Goal: Information Seeking & Learning: Learn about a topic

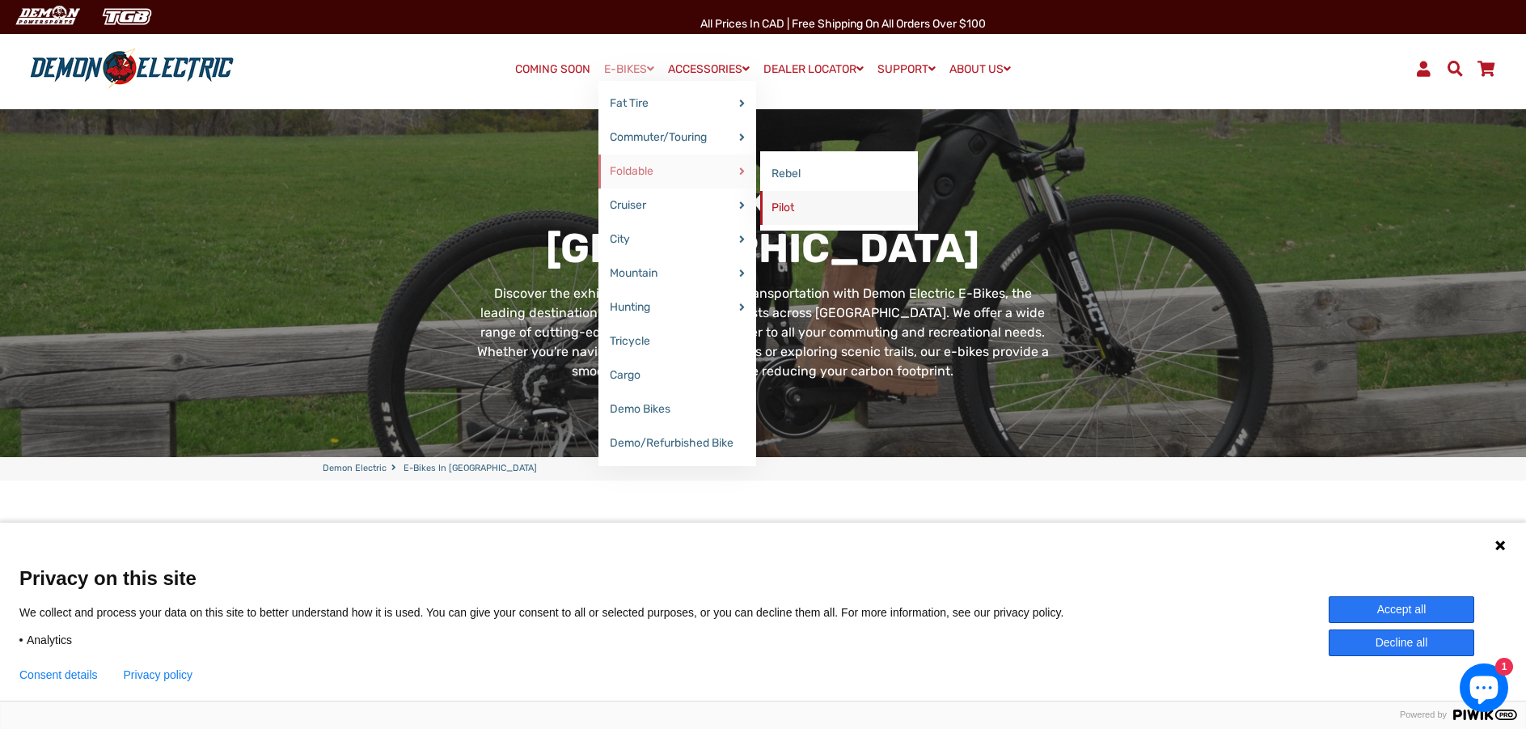
click at [783, 204] on link "Pilot" at bounding box center [839, 208] width 158 height 34
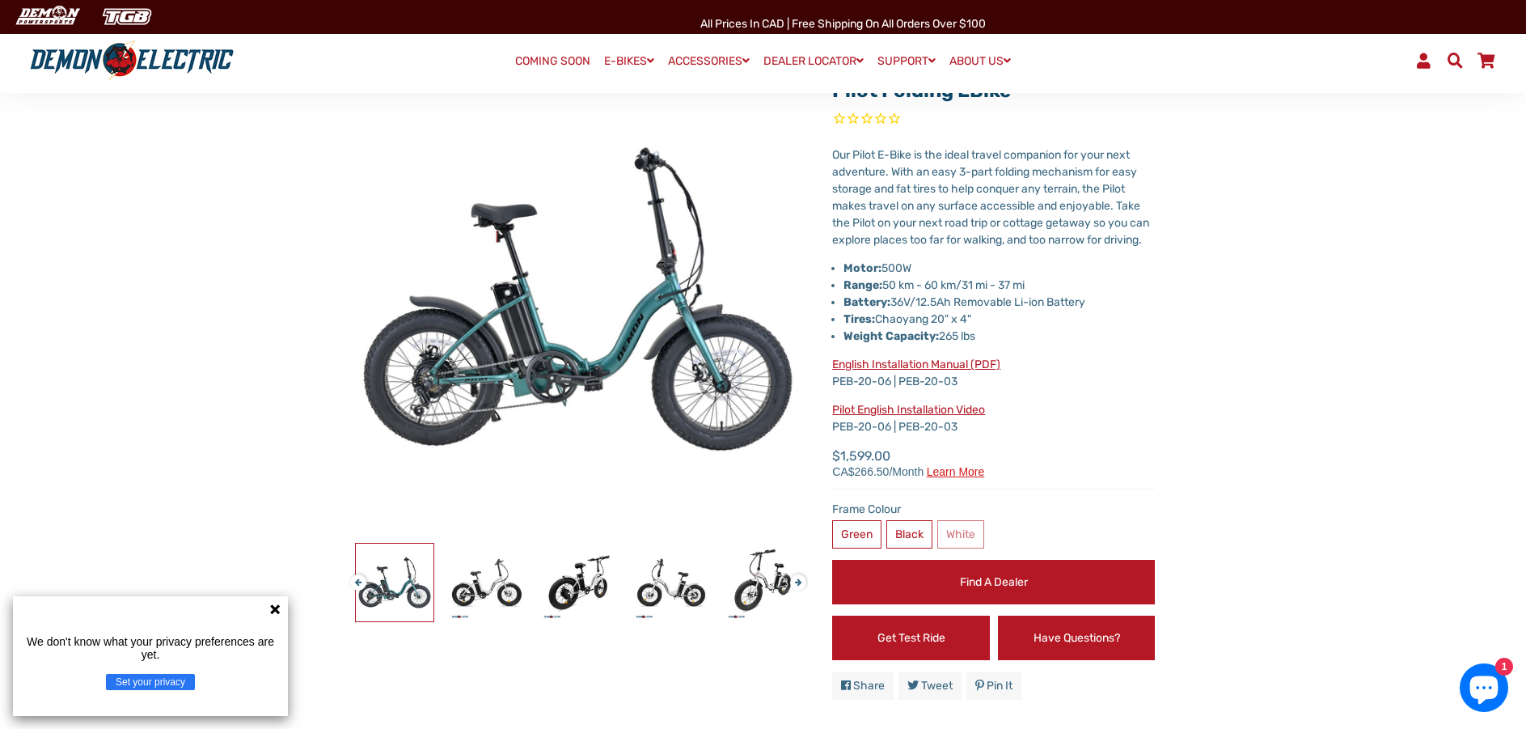
scroll to position [162, 0]
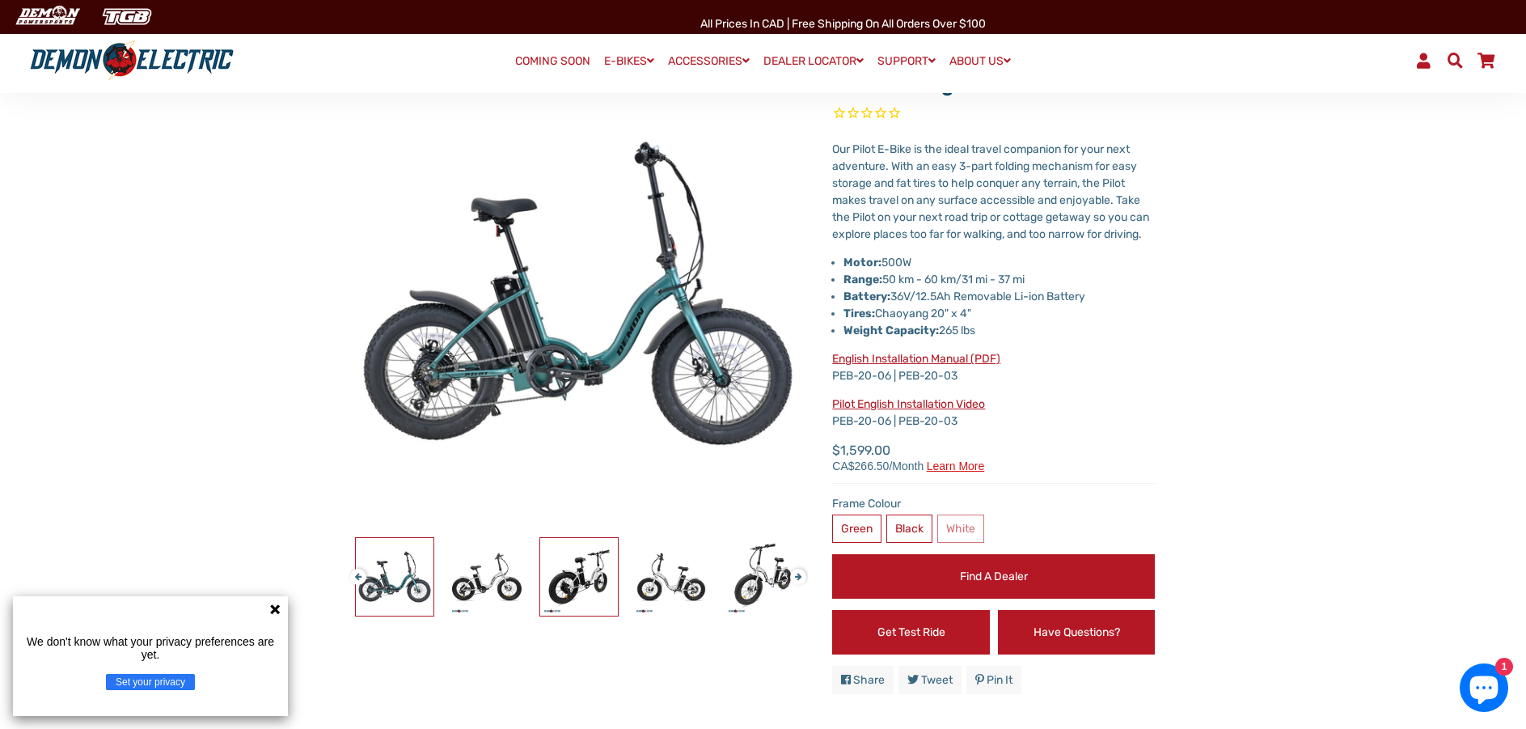
click at [589, 578] on img at bounding box center [579, 577] width 78 height 78
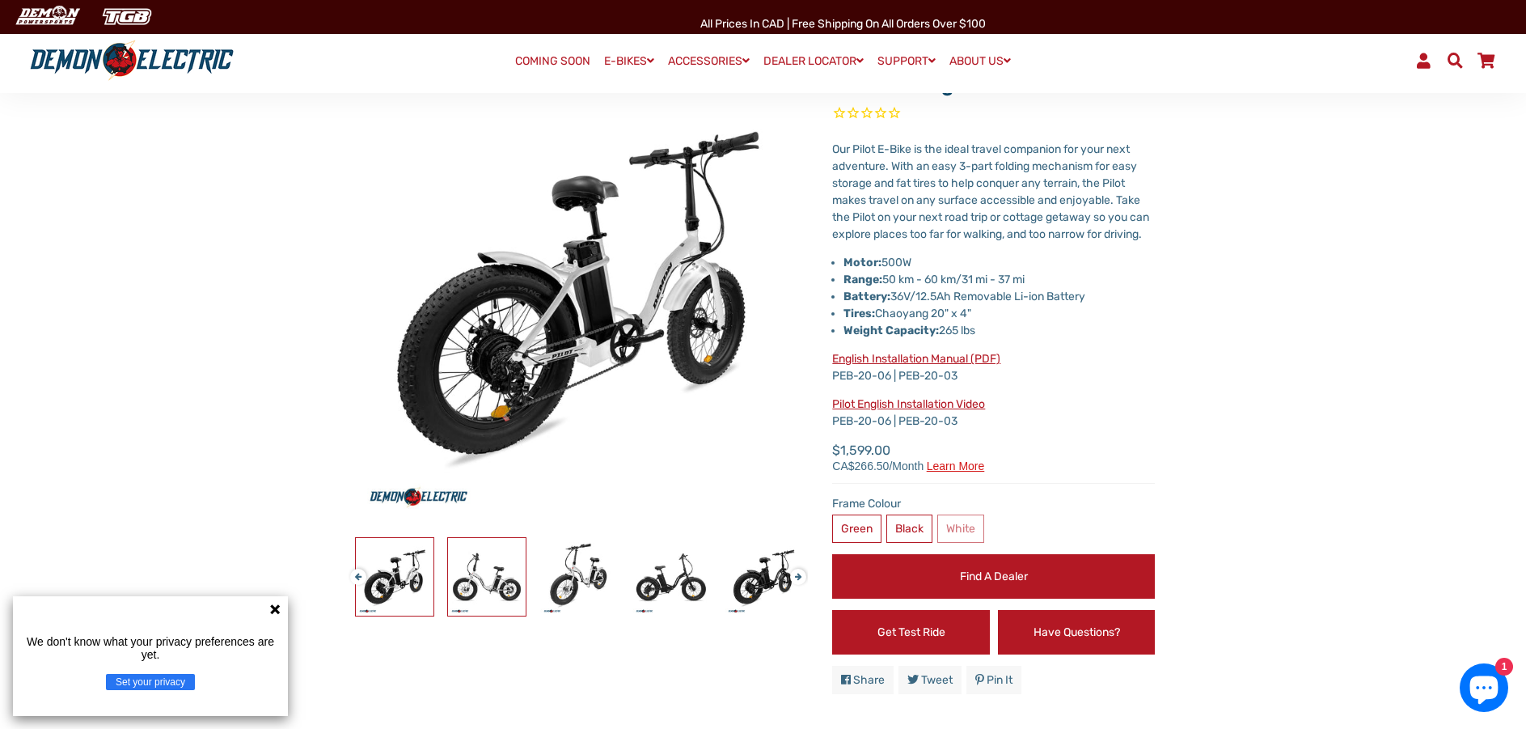
click at [487, 573] on img at bounding box center [487, 577] width 78 height 78
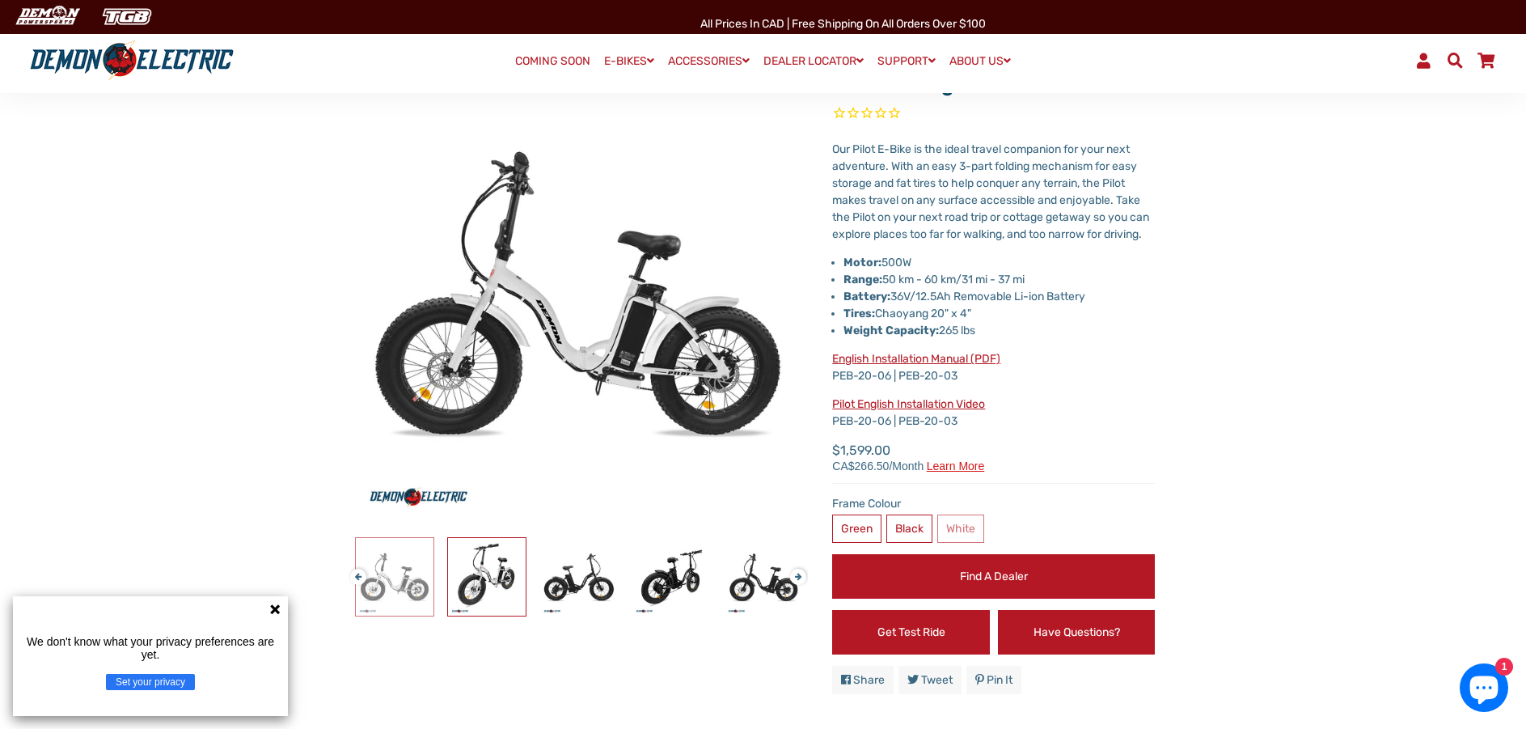
click at [487, 573] on img at bounding box center [487, 577] width 78 height 78
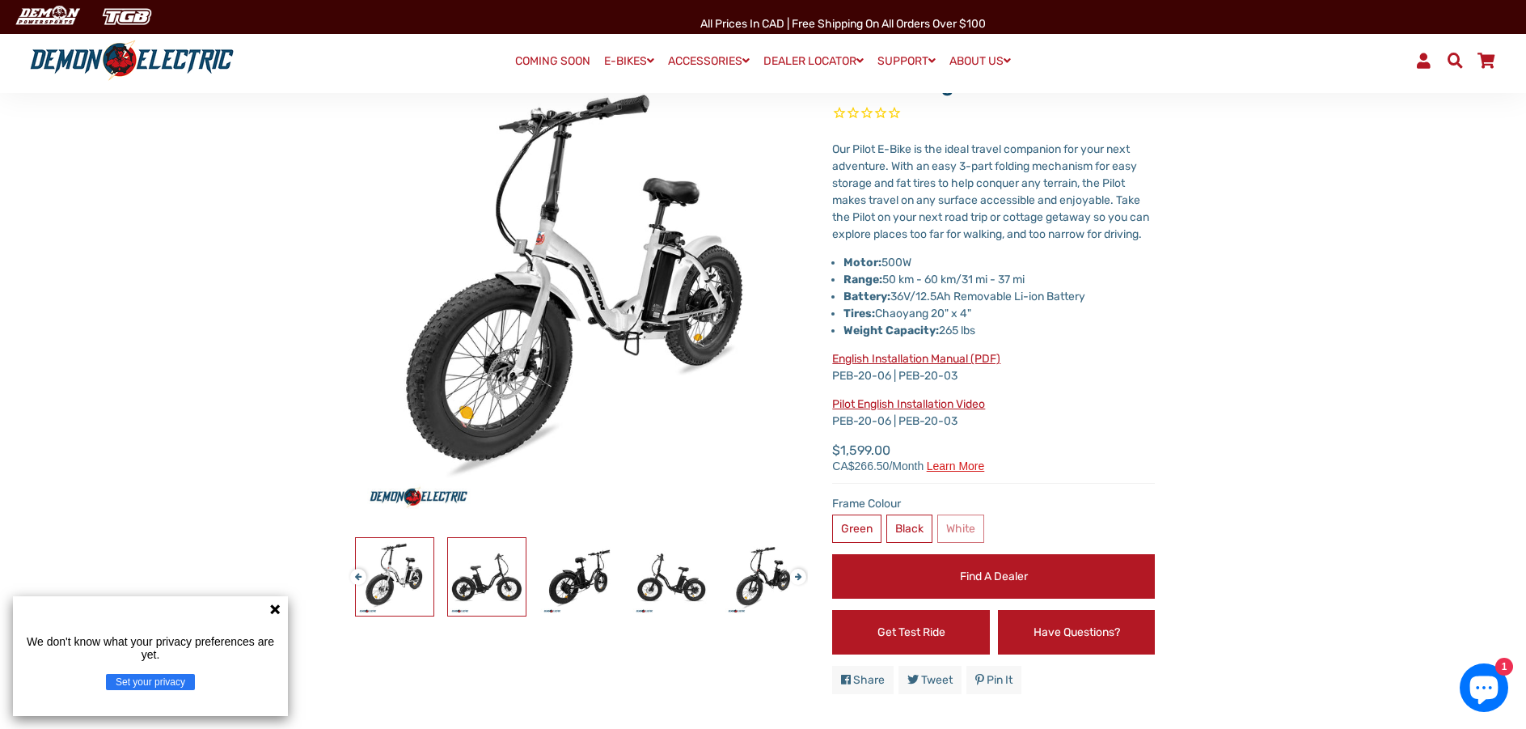
click at [487, 573] on img at bounding box center [487, 577] width 78 height 78
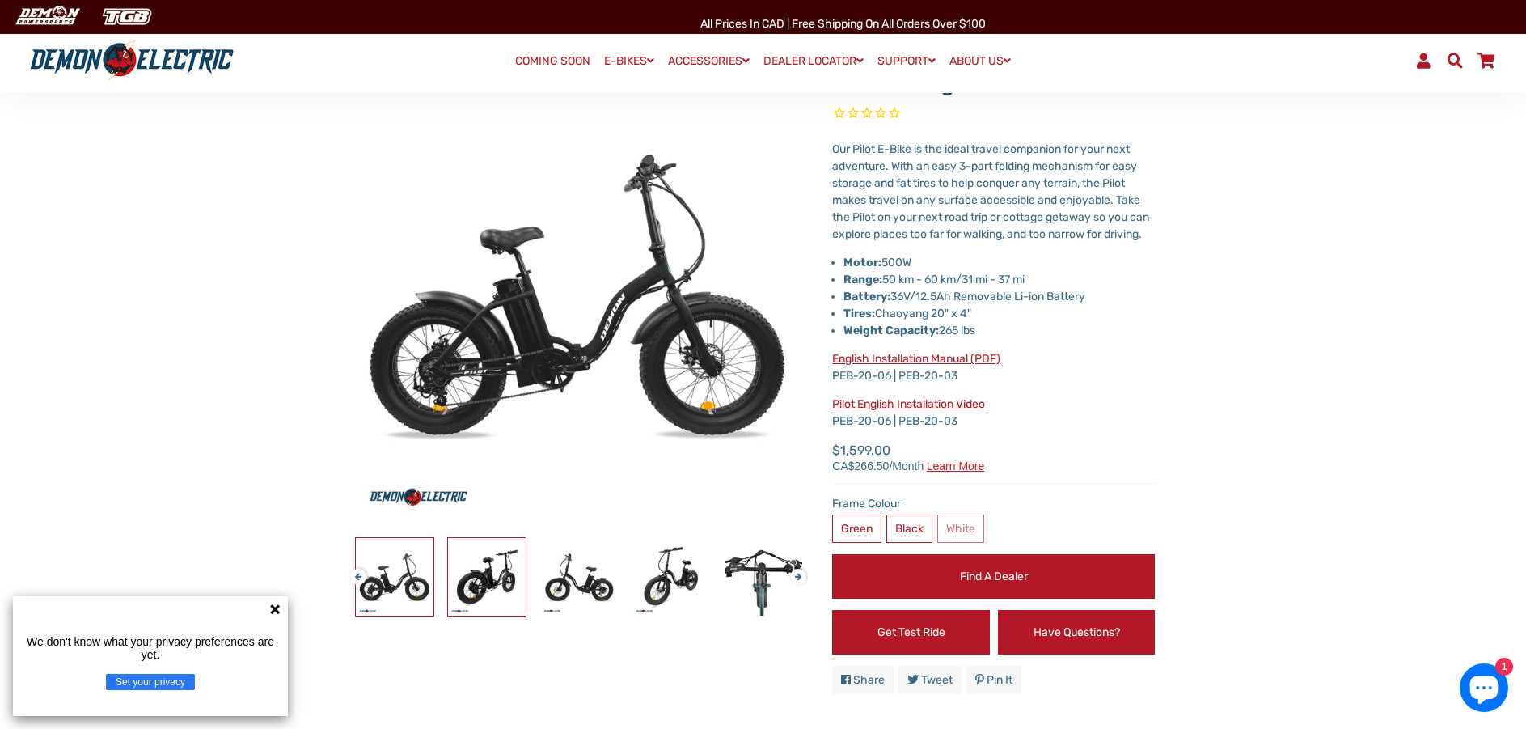
click at [487, 573] on img at bounding box center [487, 577] width 78 height 78
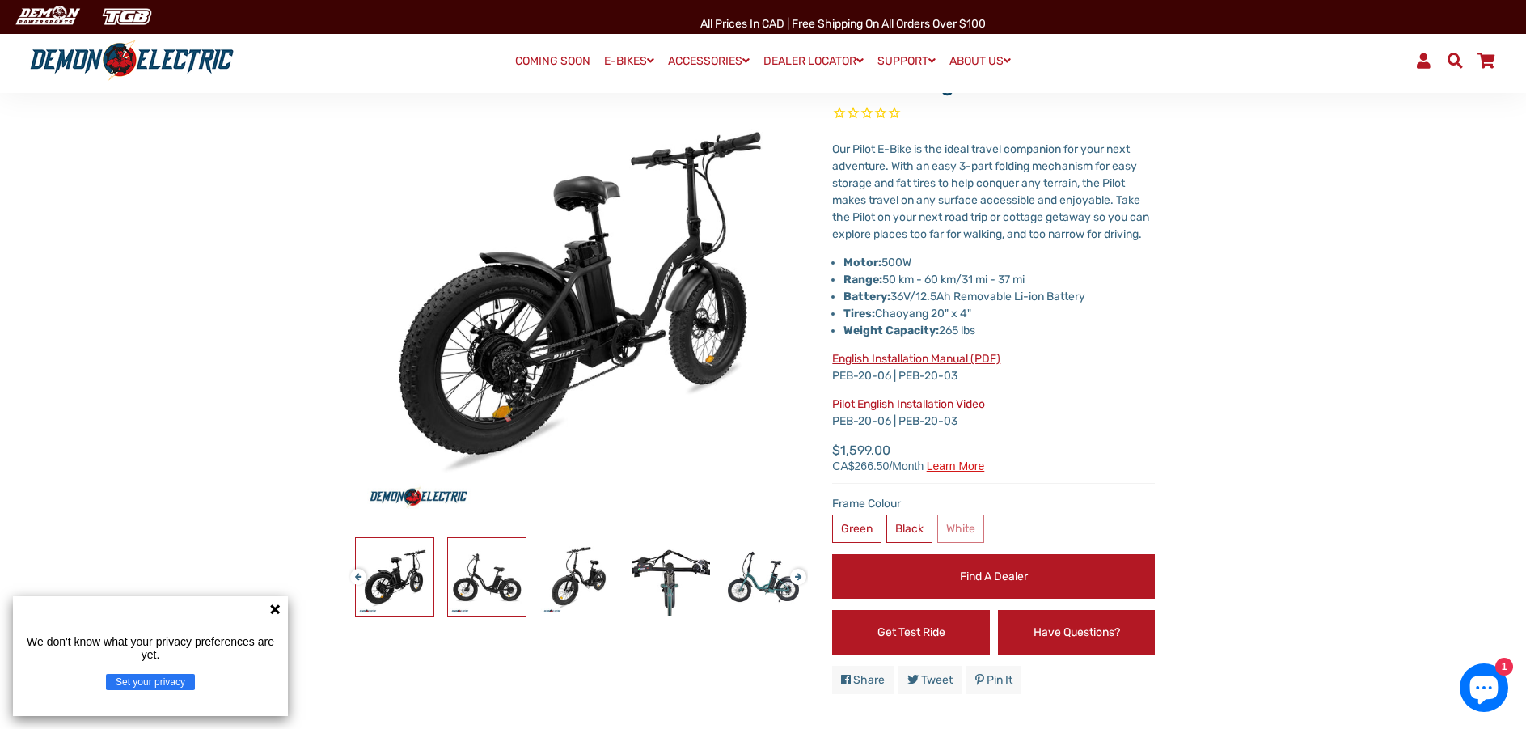
click at [487, 573] on img at bounding box center [487, 577] width 78 height 78
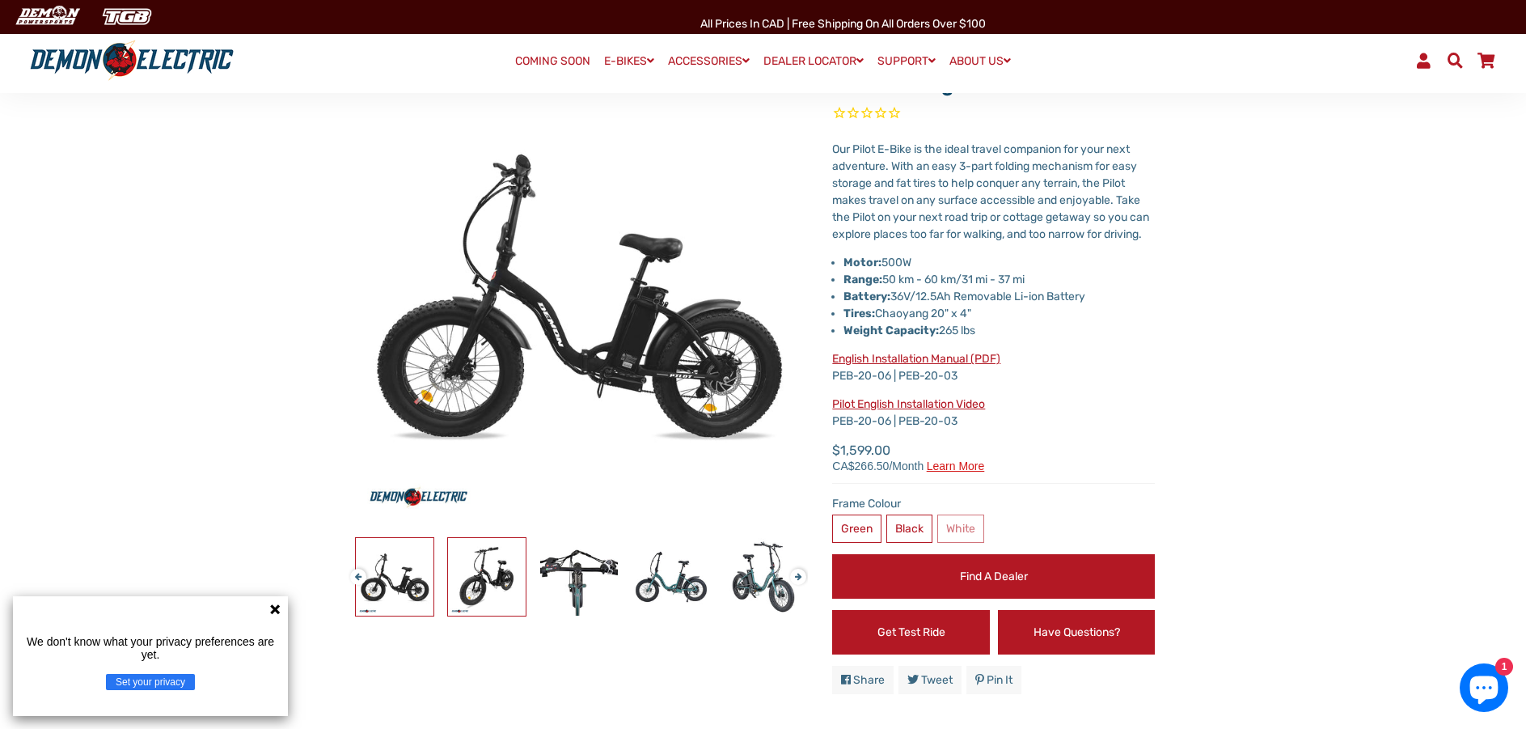
click at [498, 574] on img at bounding box center [487, 577] width 78 height 78
click at [561, 579] on img at bounding box center [579, 577] width 78 height 78
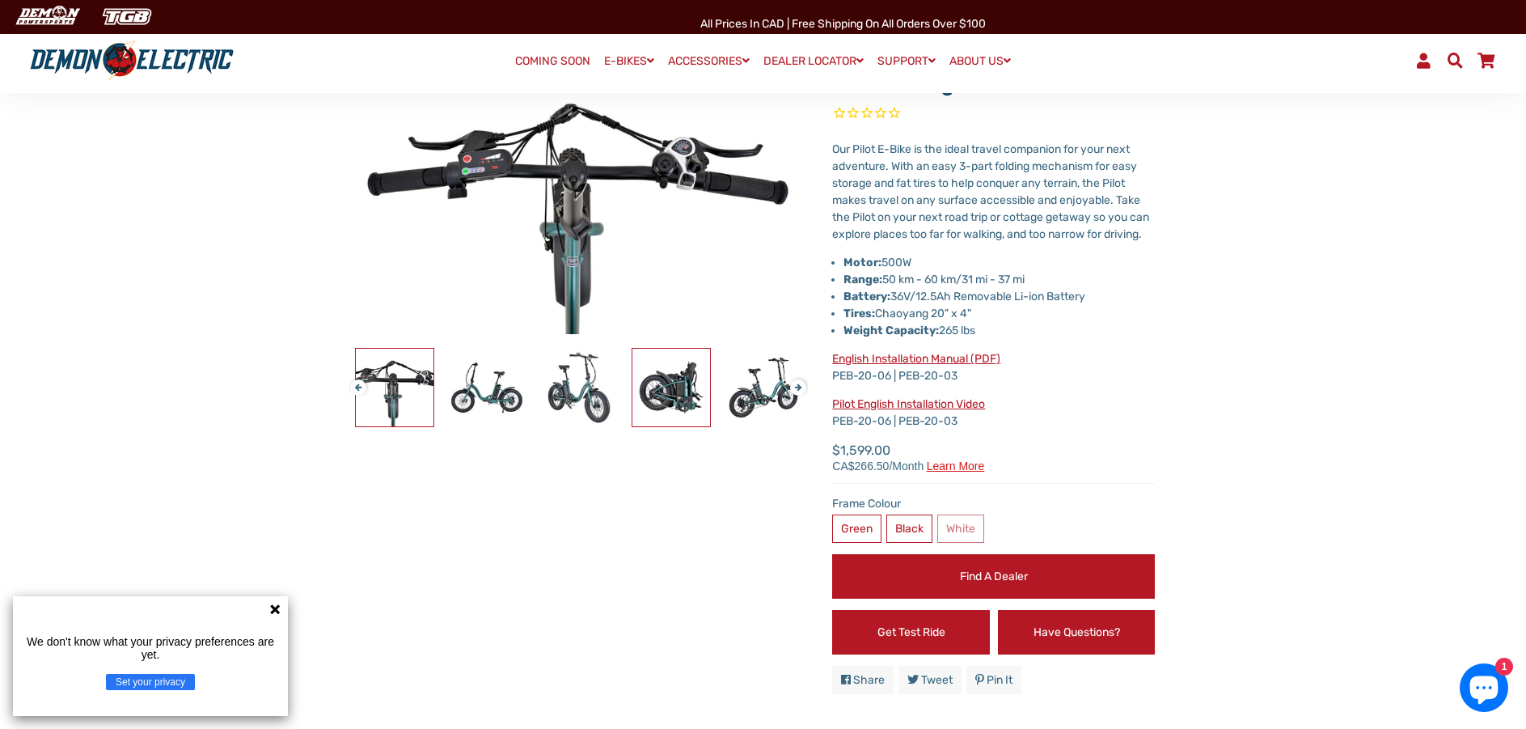
click at [668, 398] on img at bounding box center [671, 387] width 78 height 78
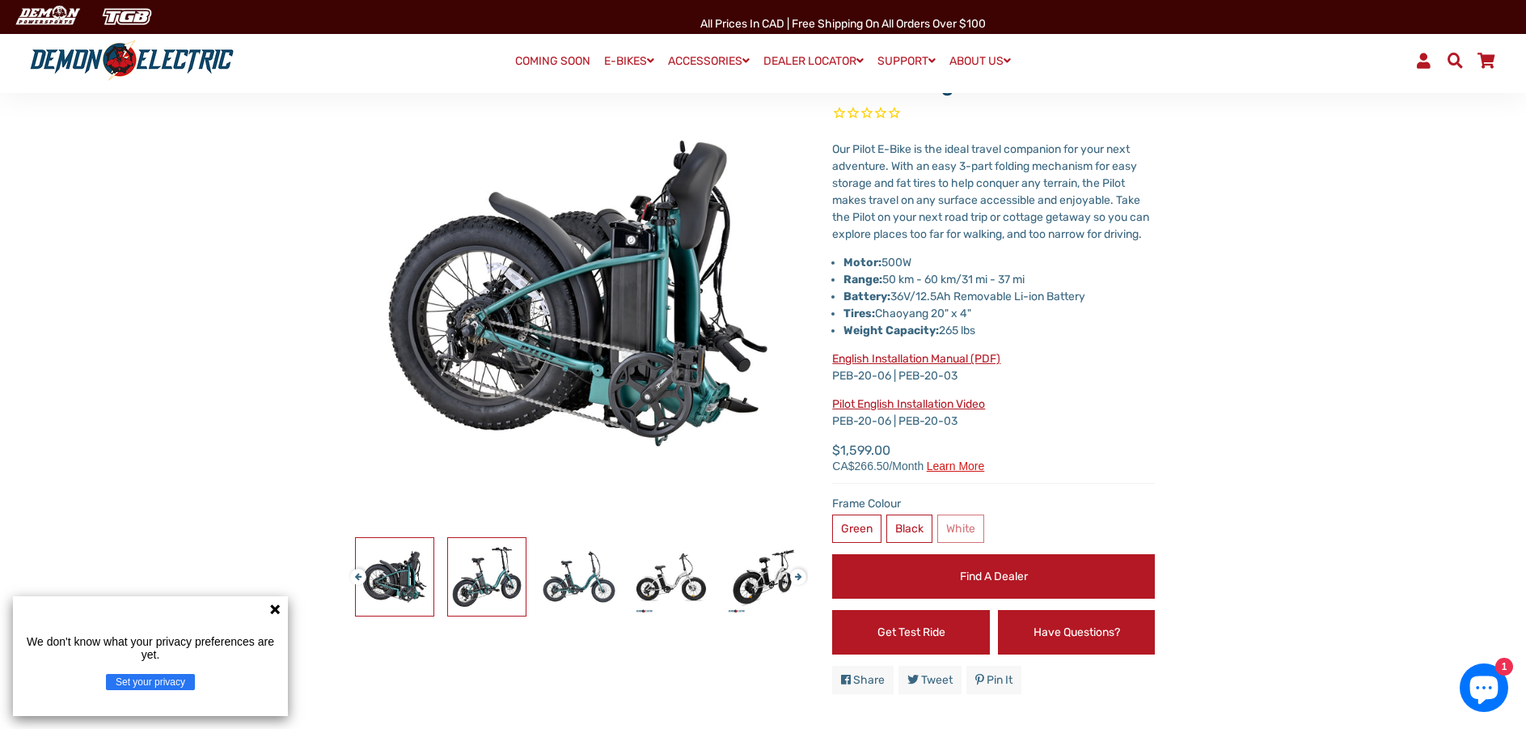
click at [484, 568] on img at bounding box center [487, 577] width 78 height 78
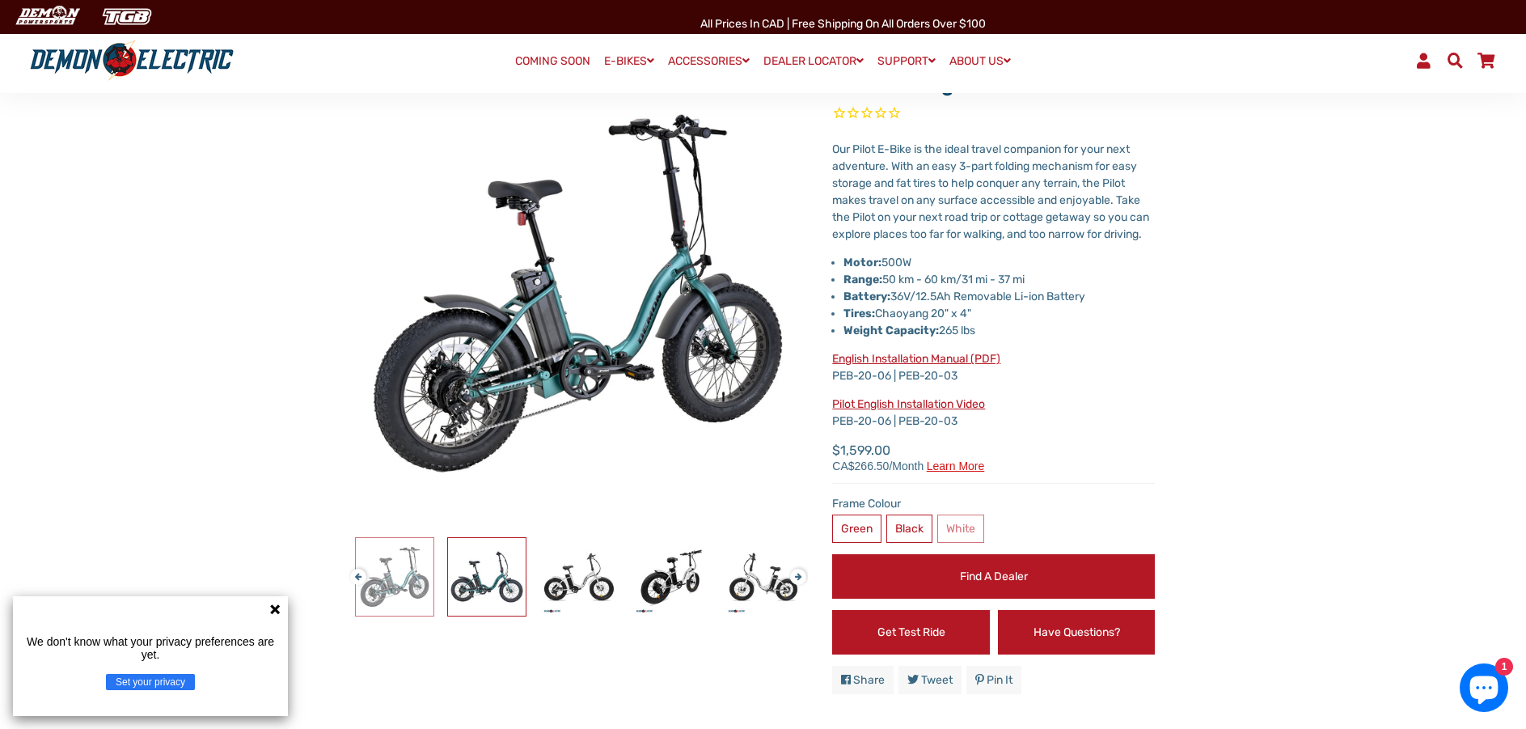
click at [484, 568] on img at bounding box center [487, 577] width 78 height 78
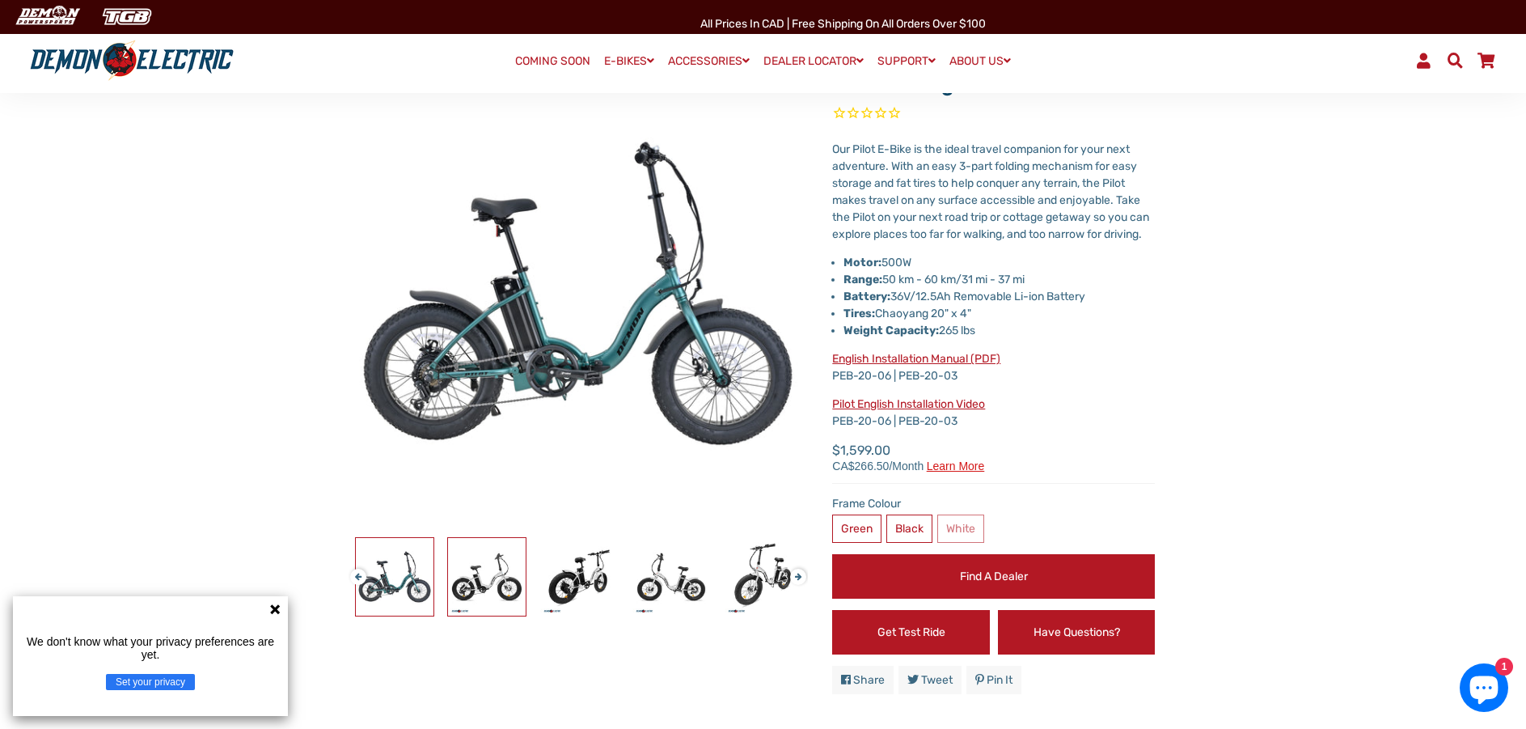
click at [484, 568] on img at bounding box center [487, 577] width 78 height 78
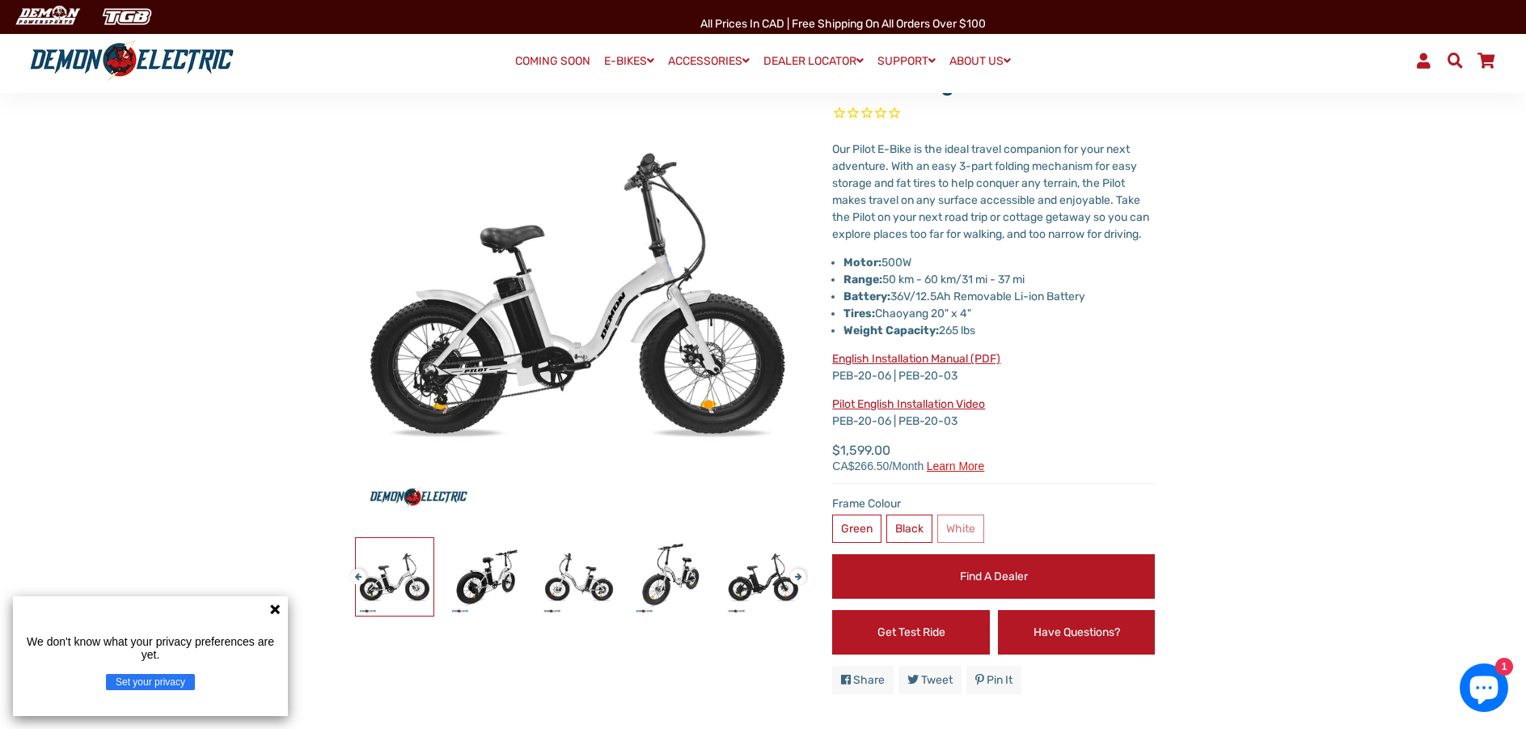
click at [272, 609] on icon at bounding box center [274, 608] width 13 height 13
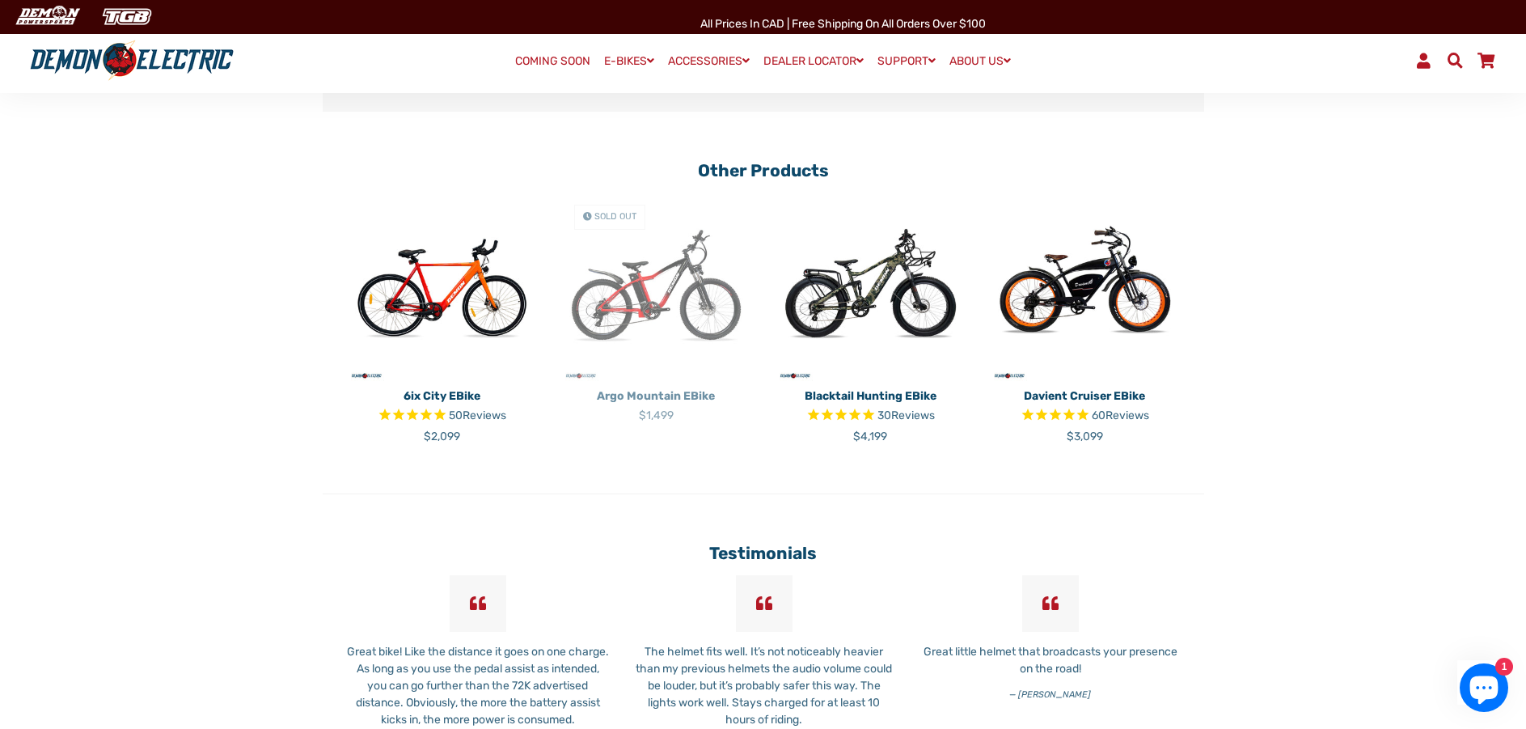
scroll to position [2992, 0]
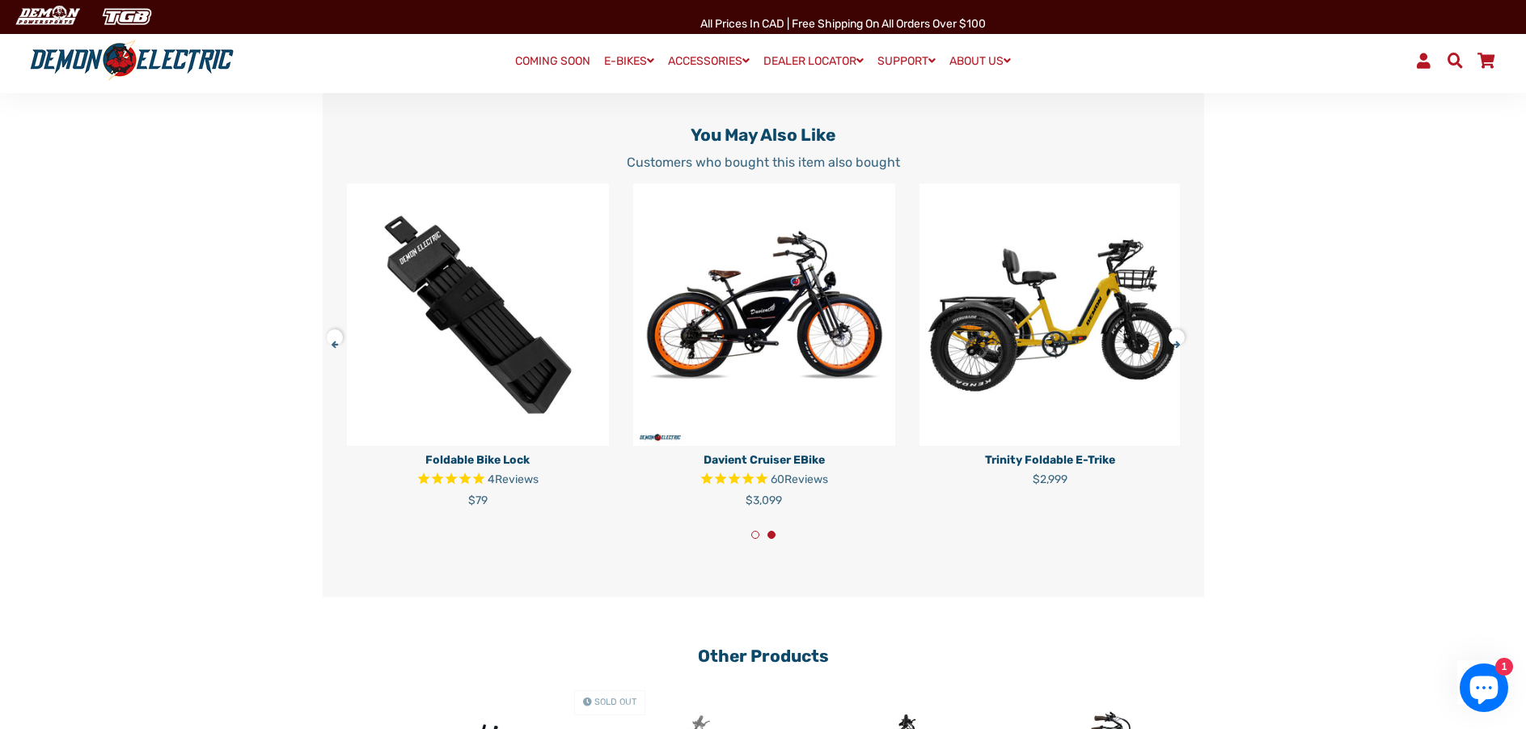
click at [328, 348] on button at bounding box center [340, 334] width 28 height 28
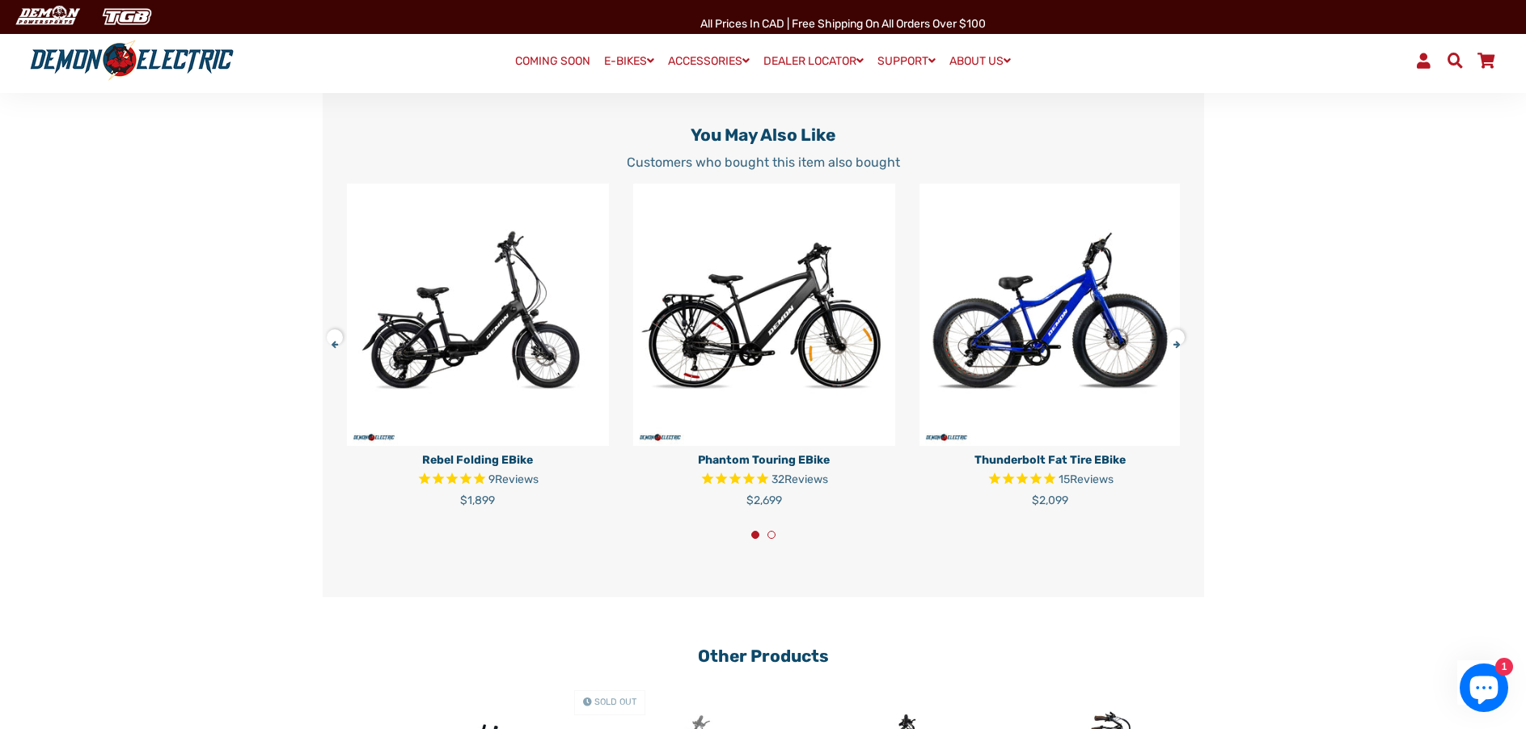
click at [478, 468] on p "Rebel Folding eBike" at bounding box center [478, 459] width 262 height 17
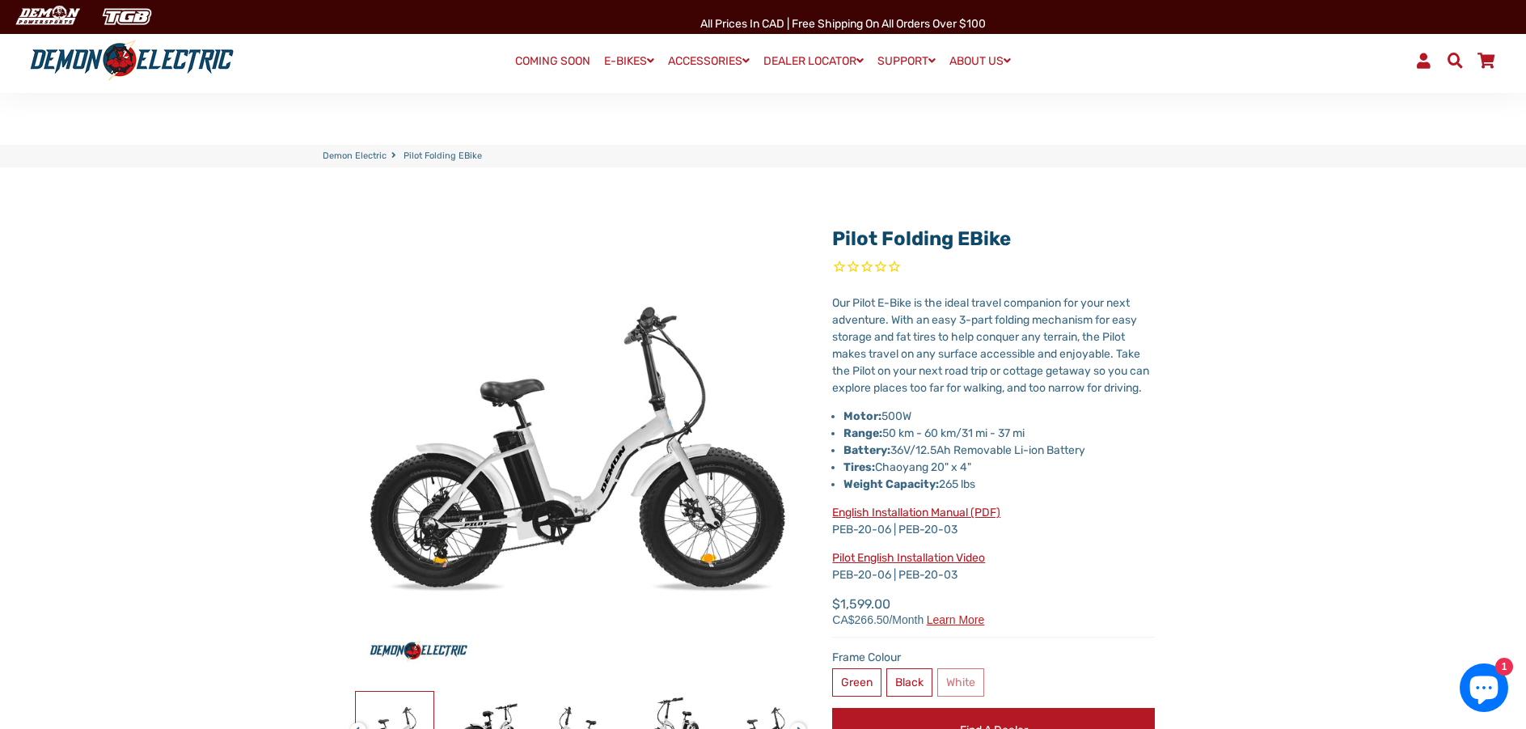
scroll to position [0, 0]
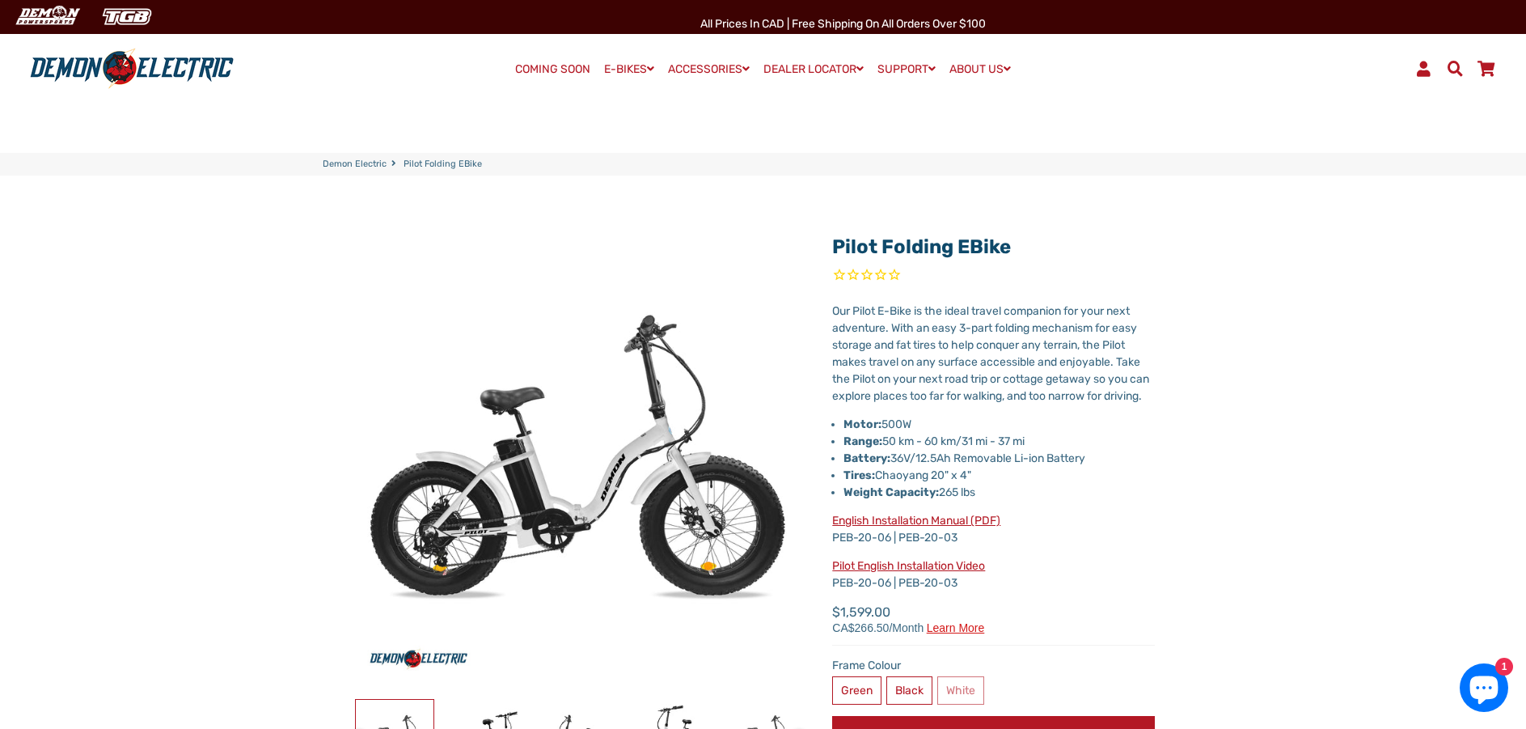
click at [906, 242] on link "Pilot Folding eBike" at bounding box center [921, 246] width 179 height 23
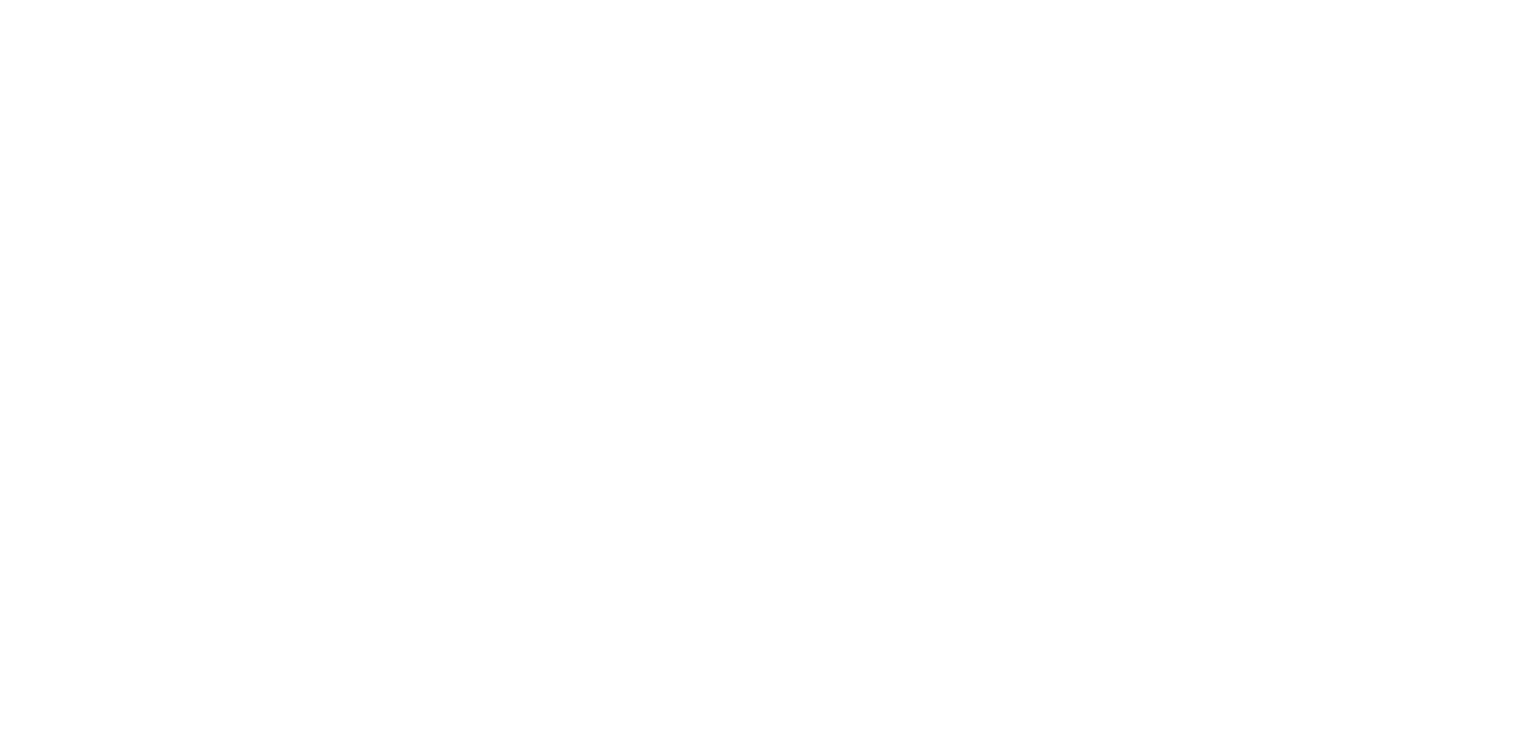
select select "******"
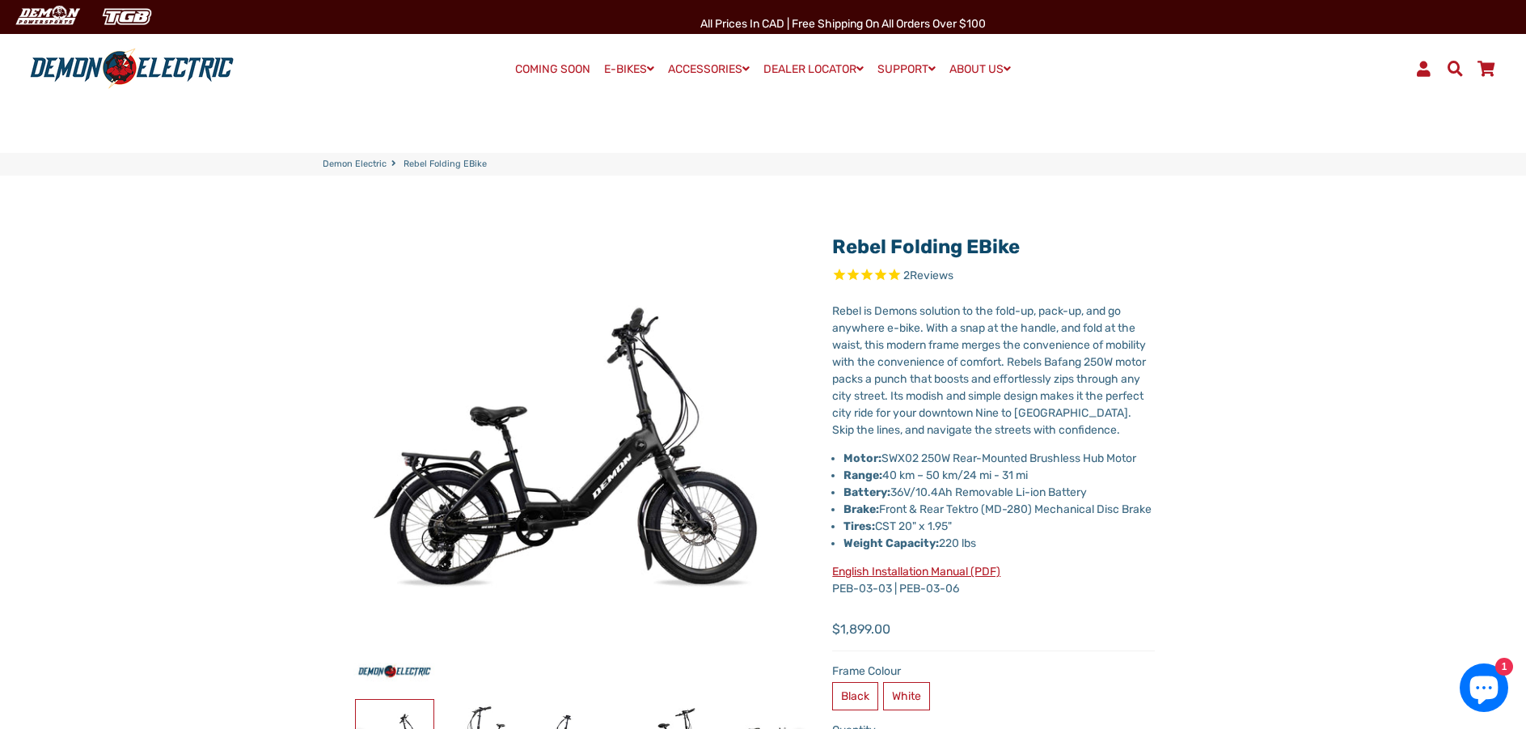
select select "******"
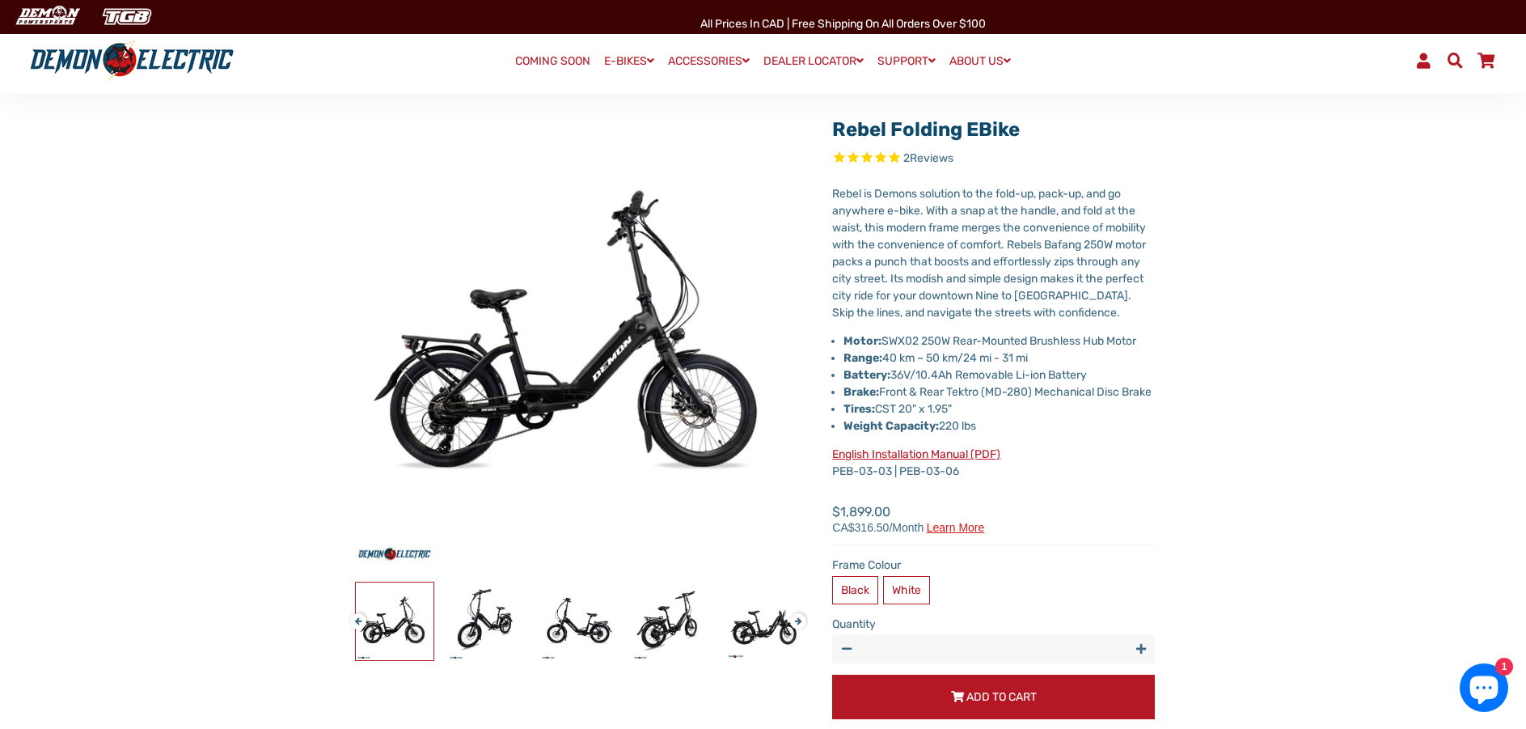
scroll to position [243, 0]
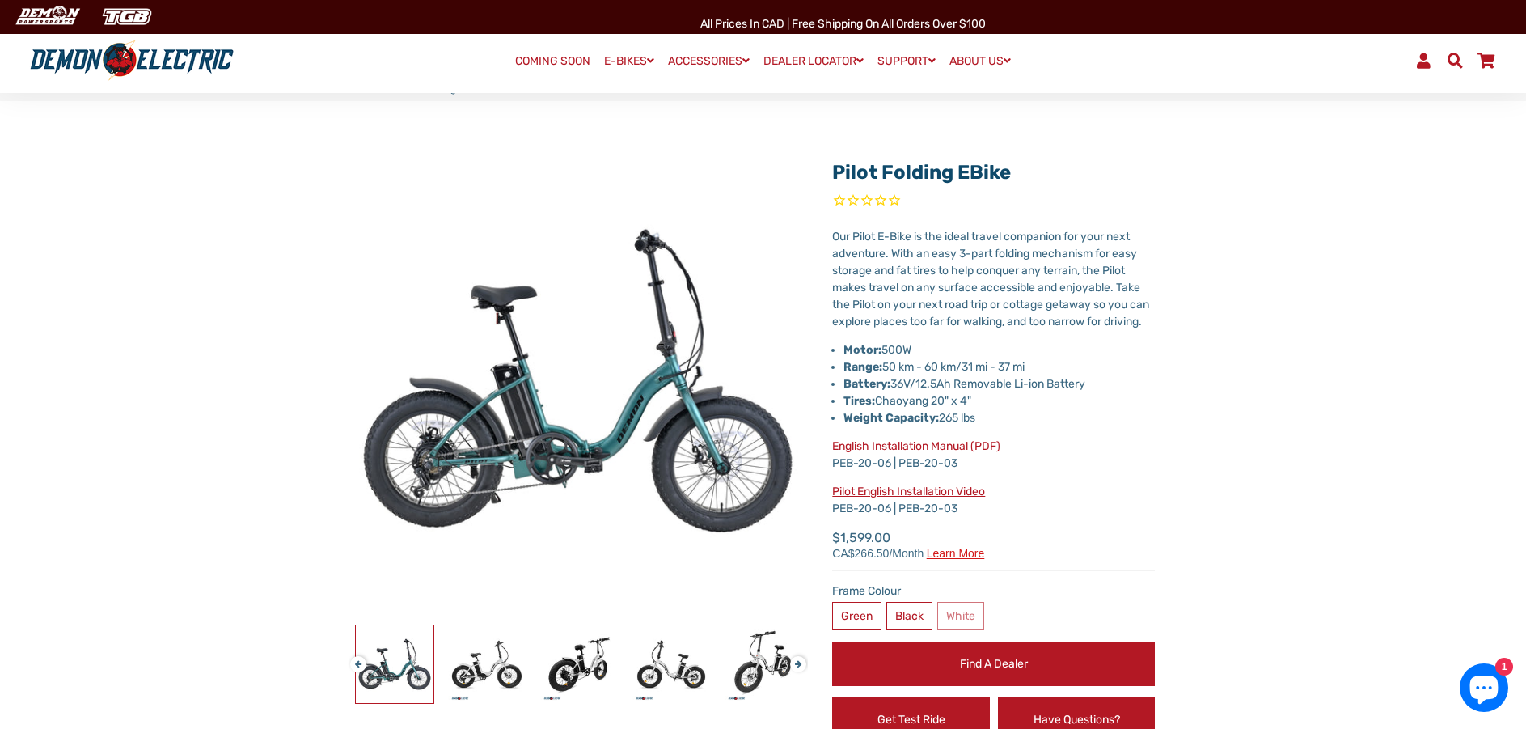
scroll to position [81, 0]
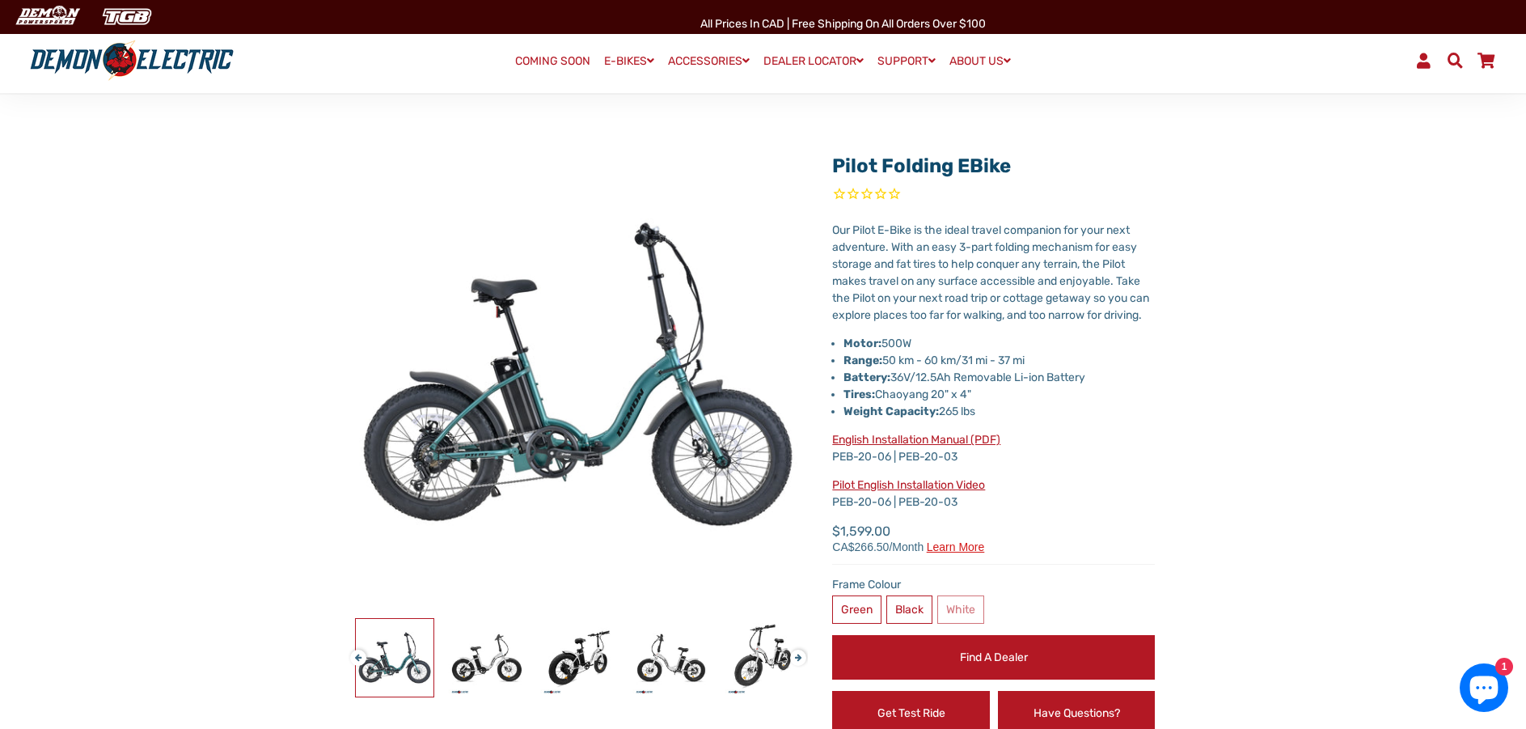
click at [916, 446] on link "English Installation Manual (PDF)" at bounding box center [916, 440] width 168 height 14
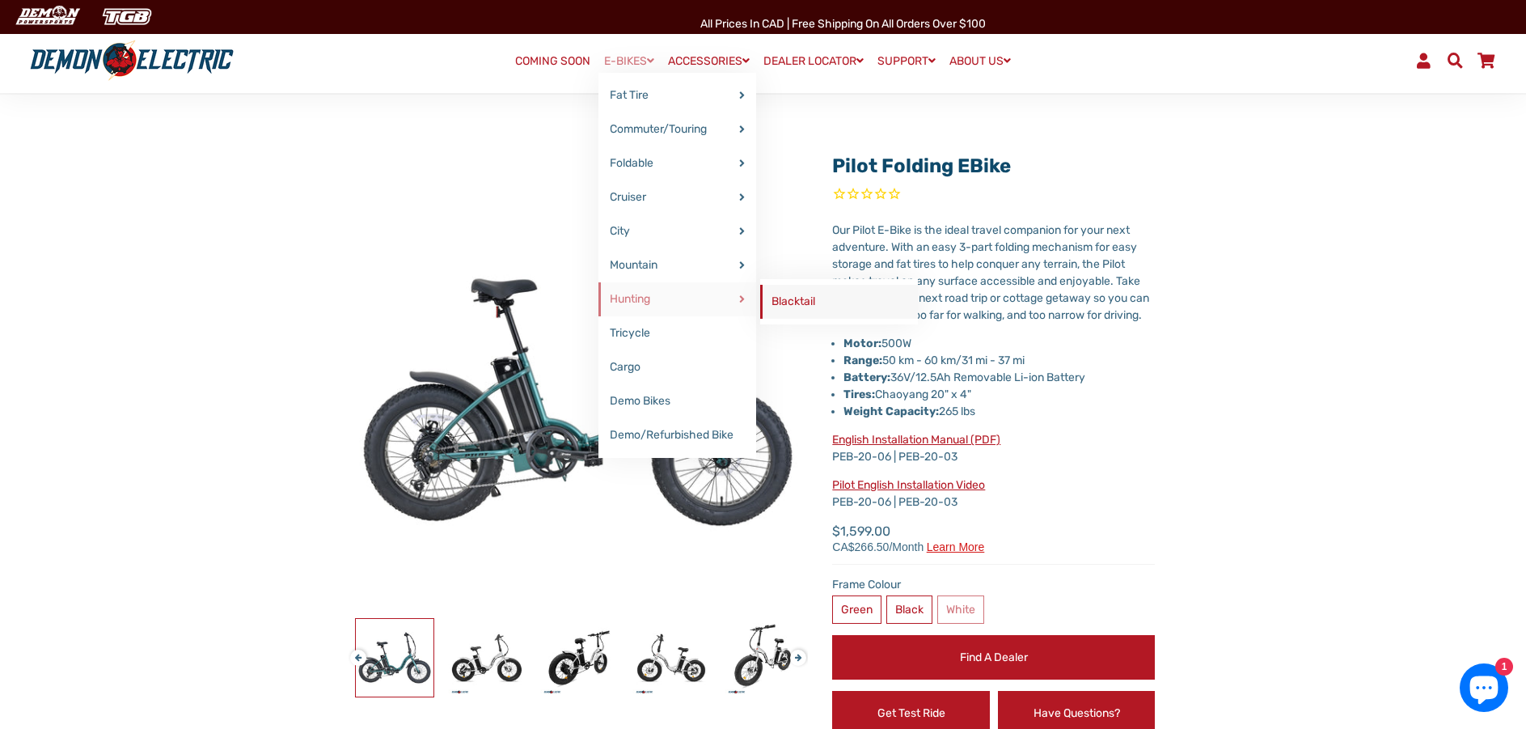
click at [808, 298] on link "Blacktail" at bounding box center [839, 302] width 158 height 34
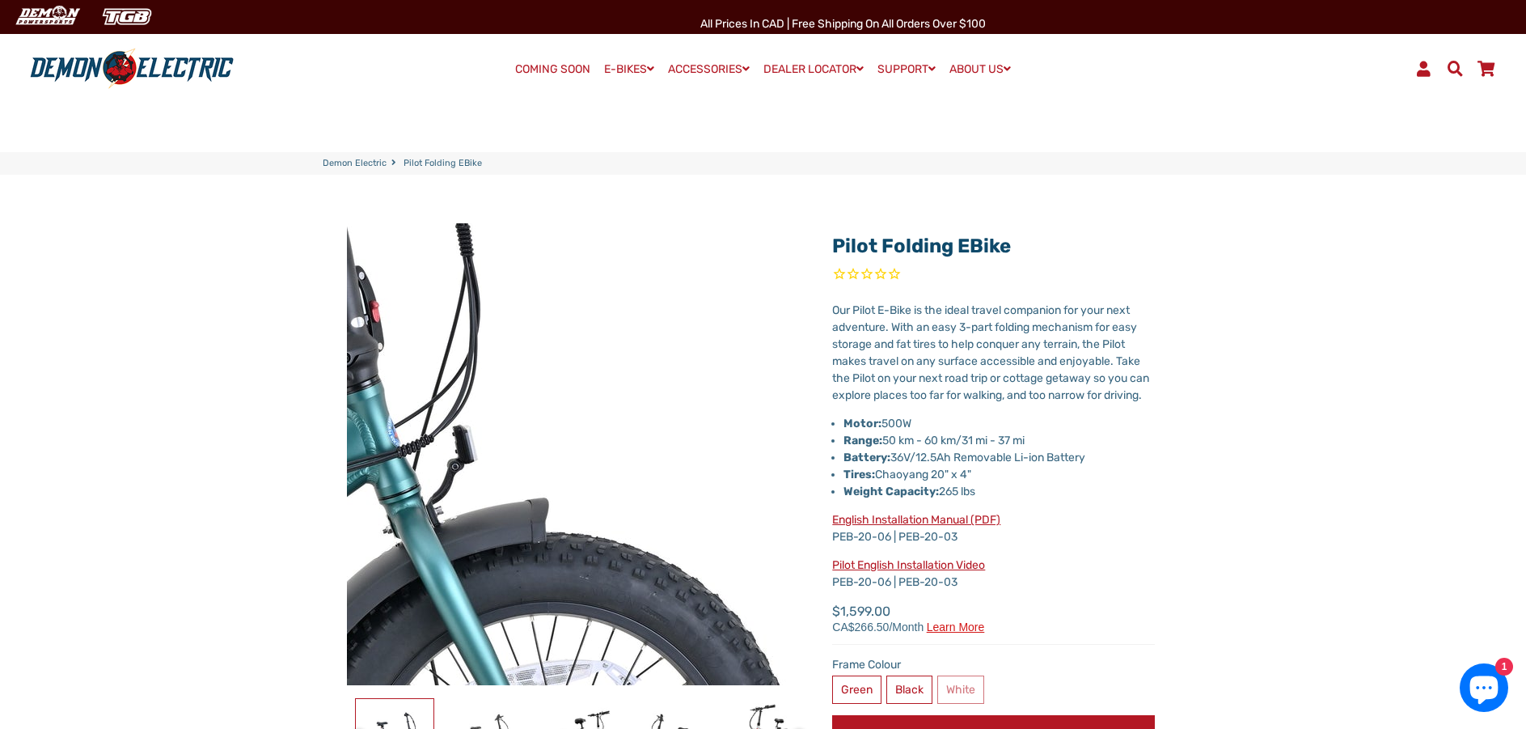
scroll to position [0, 0]
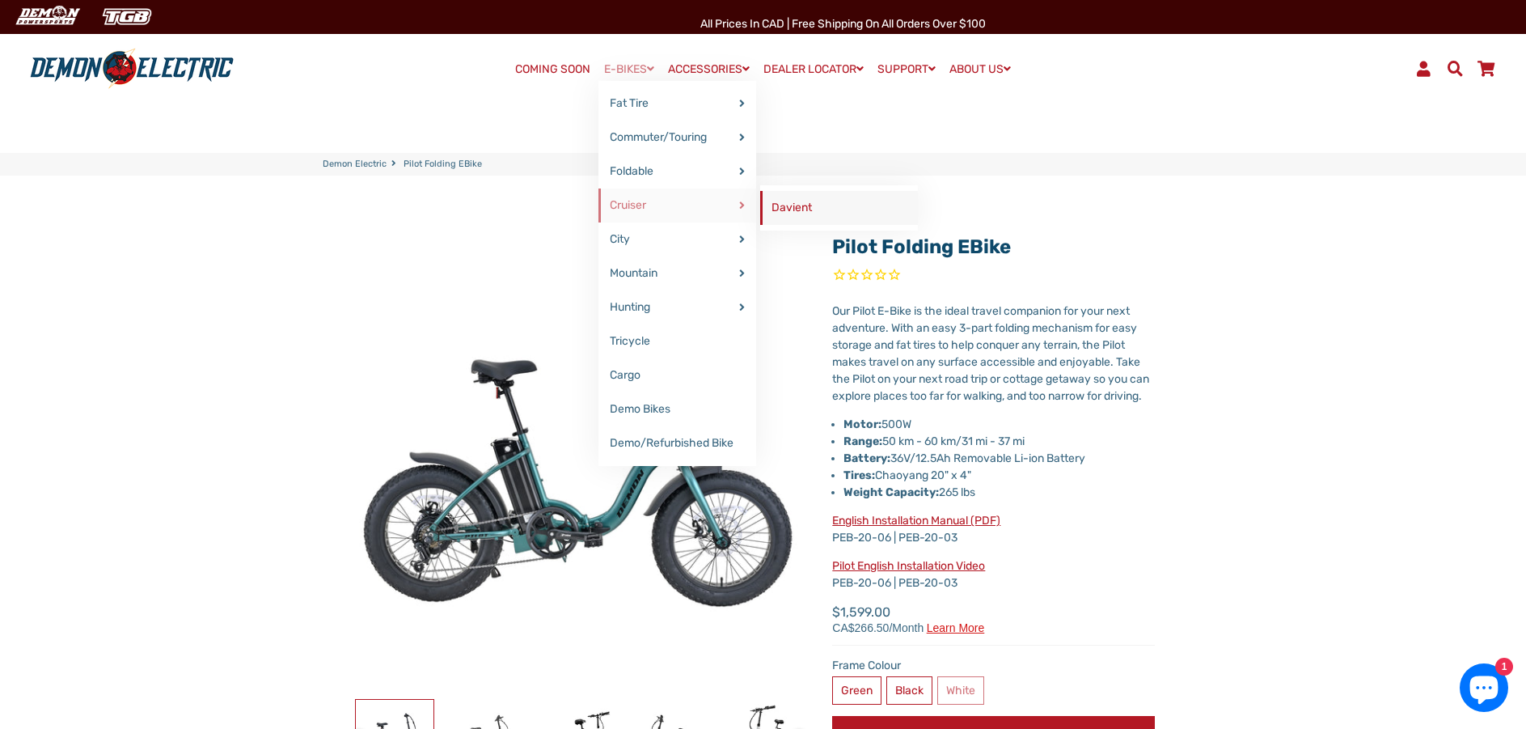
click at [817, 208] on link "Davient" at bounding box center [839, 208] width 158 height 34
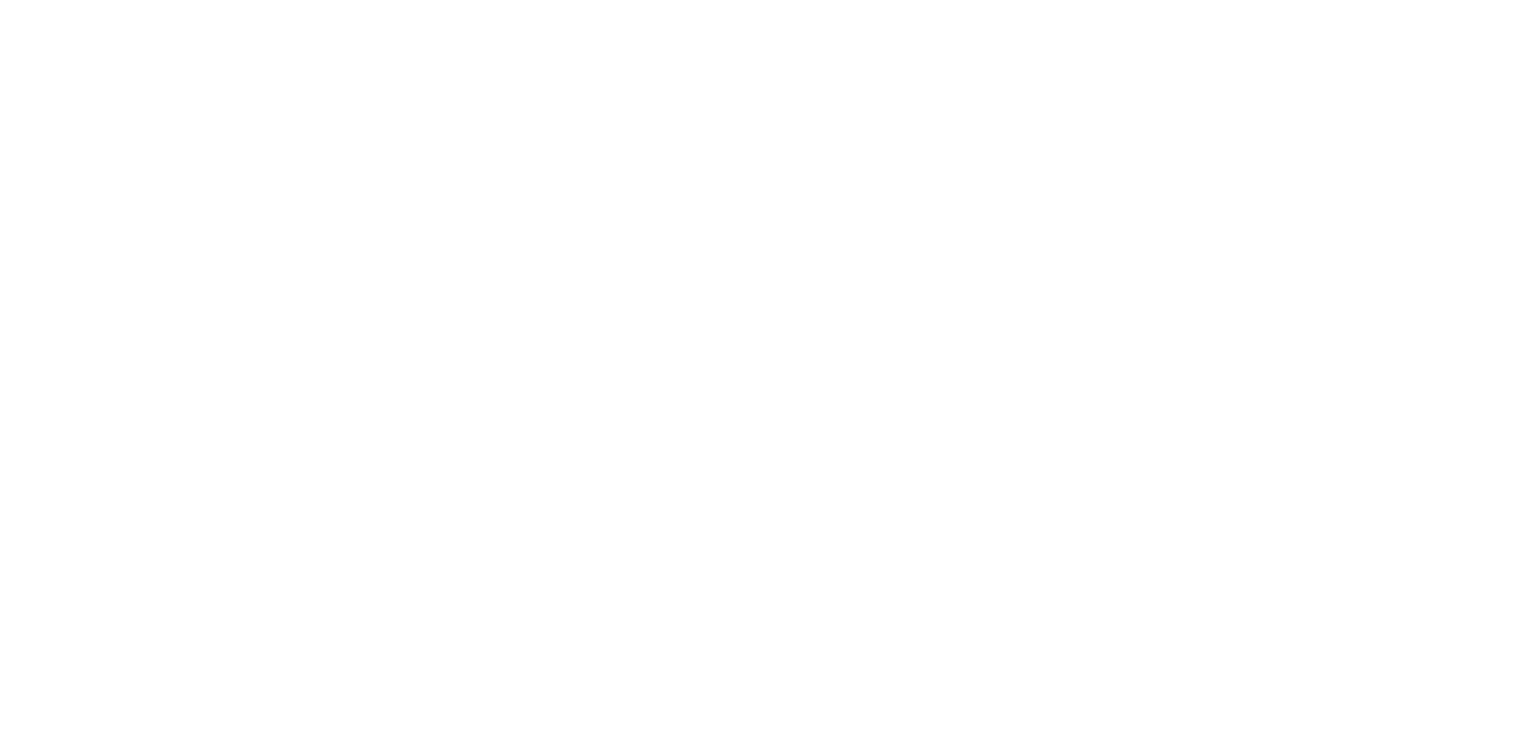
select select "******"
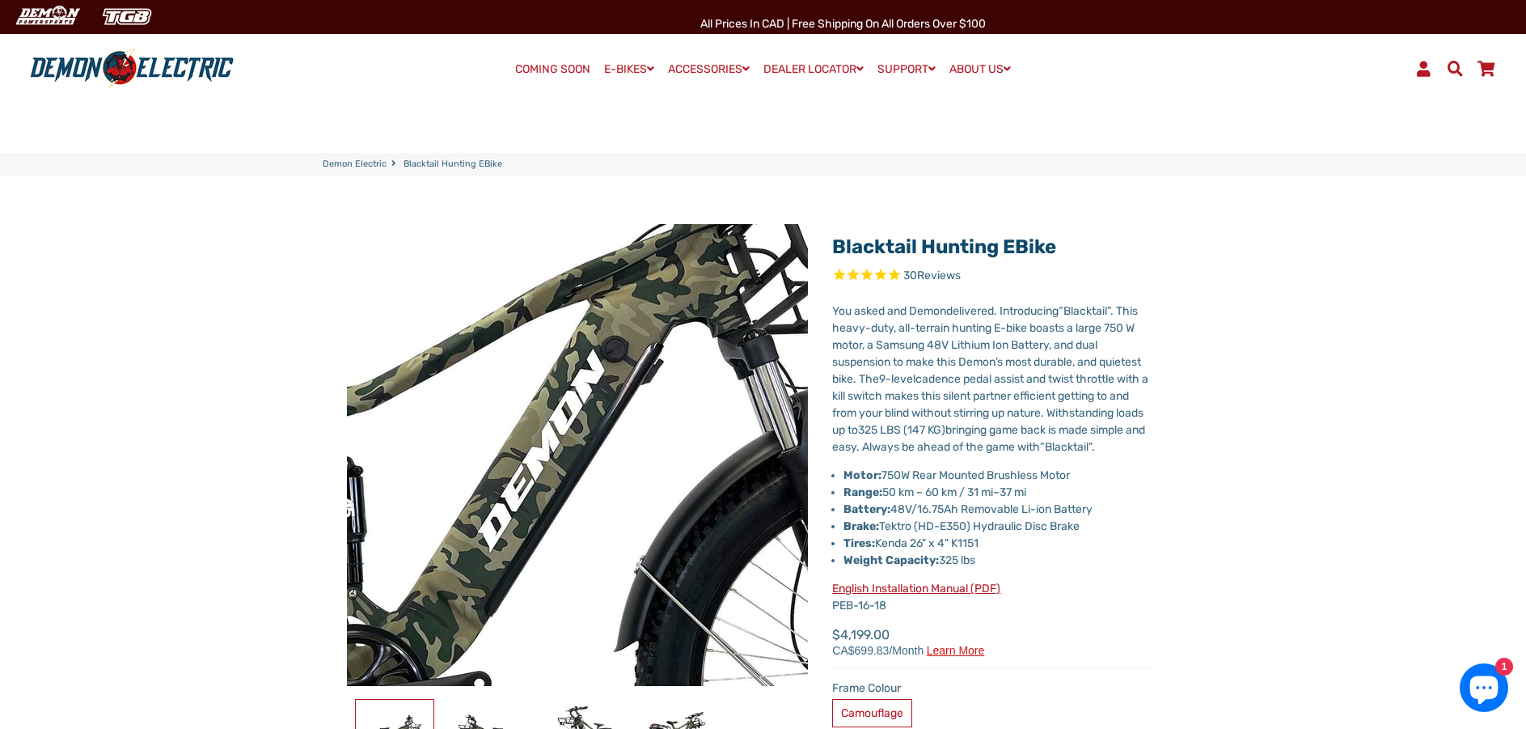
select select "******"
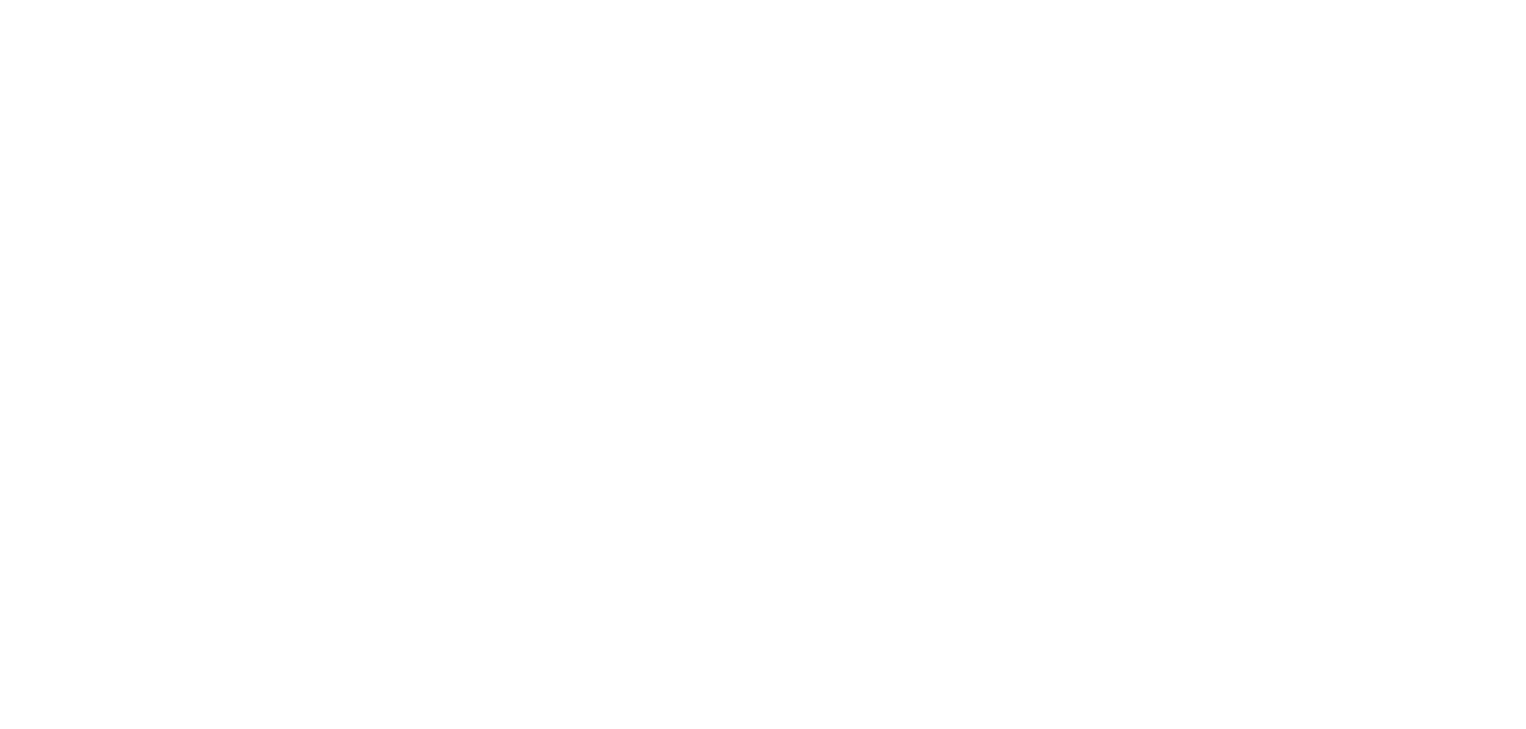
select select "******"
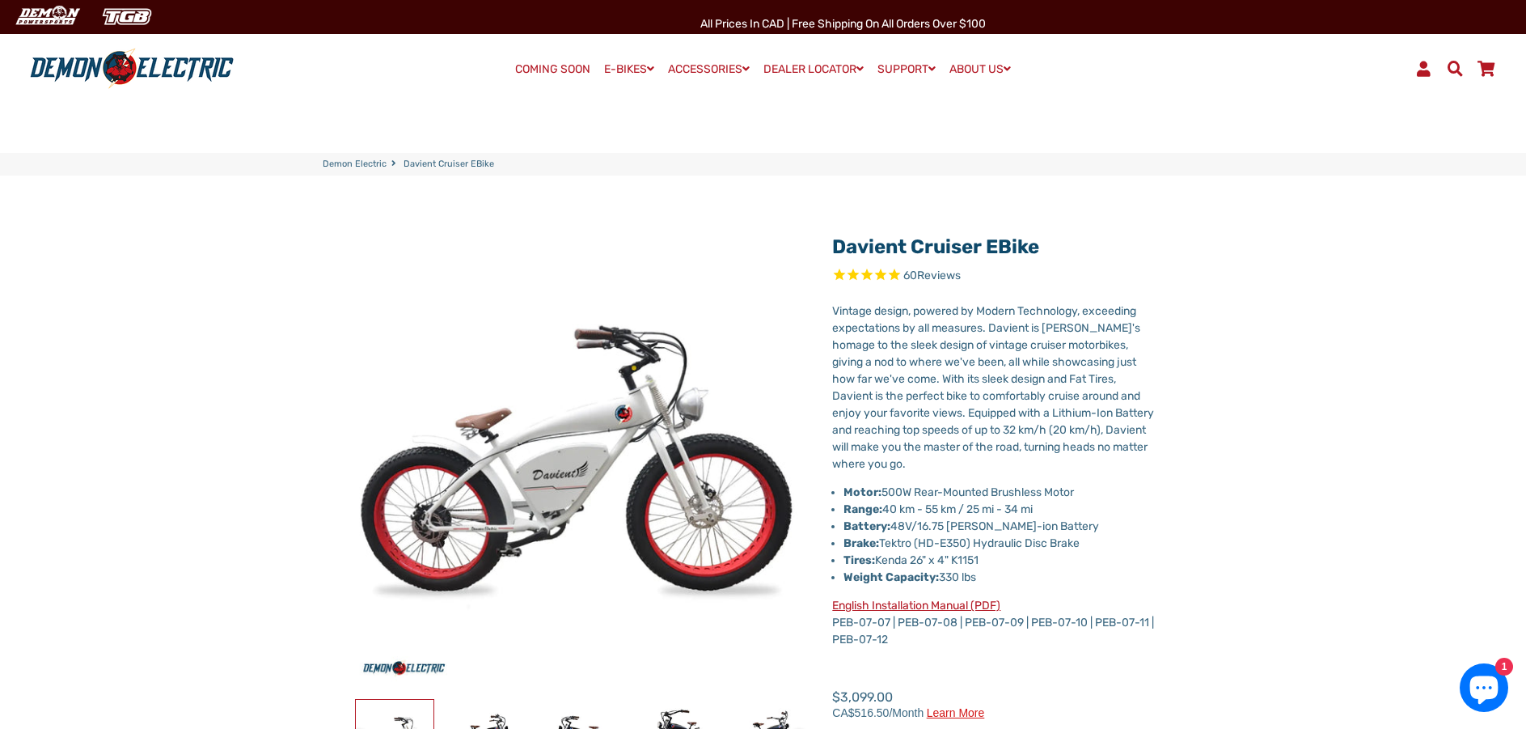
click at [931, 277] on span "Reviews" at bounding box center [939, 275] width 44 height 14
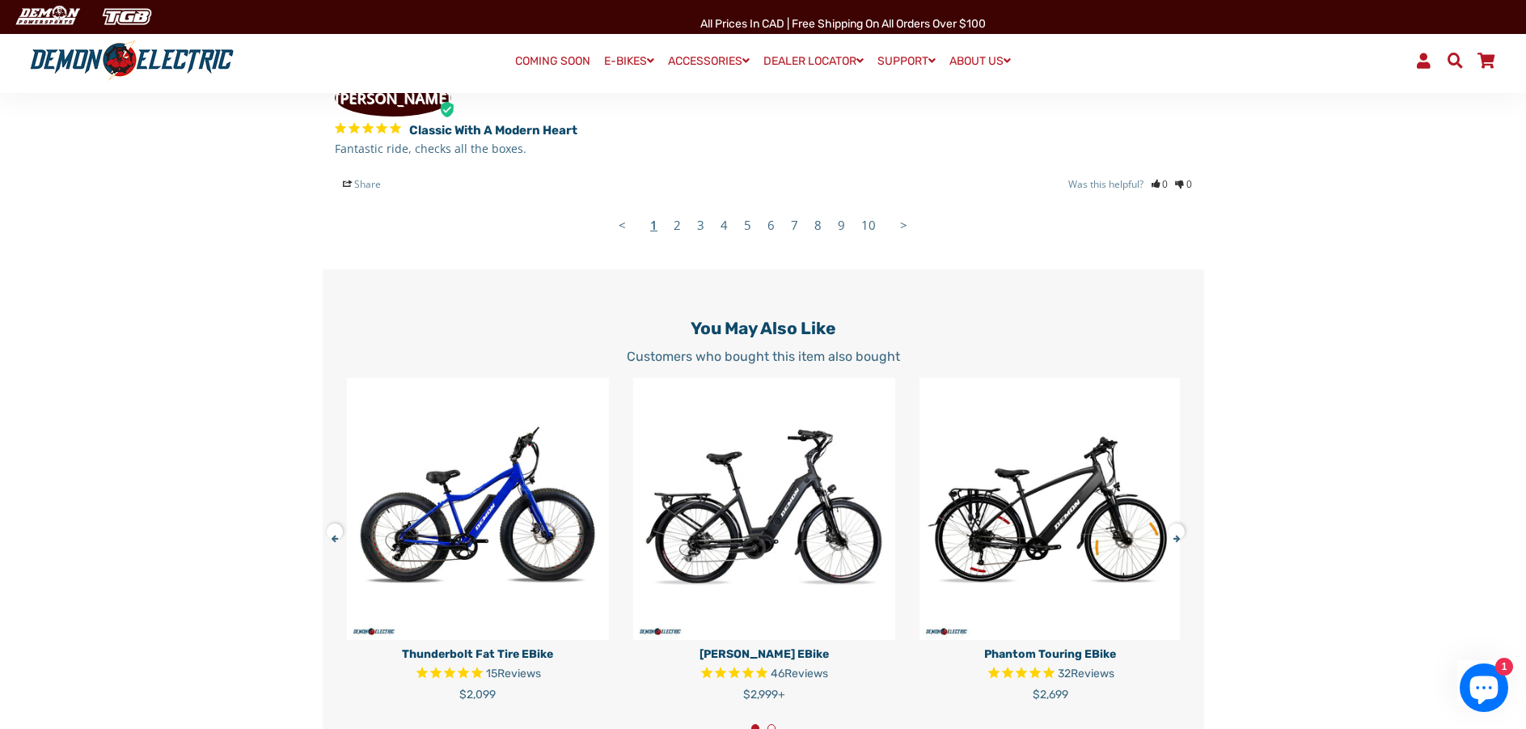
scroll to position [3724, 0]
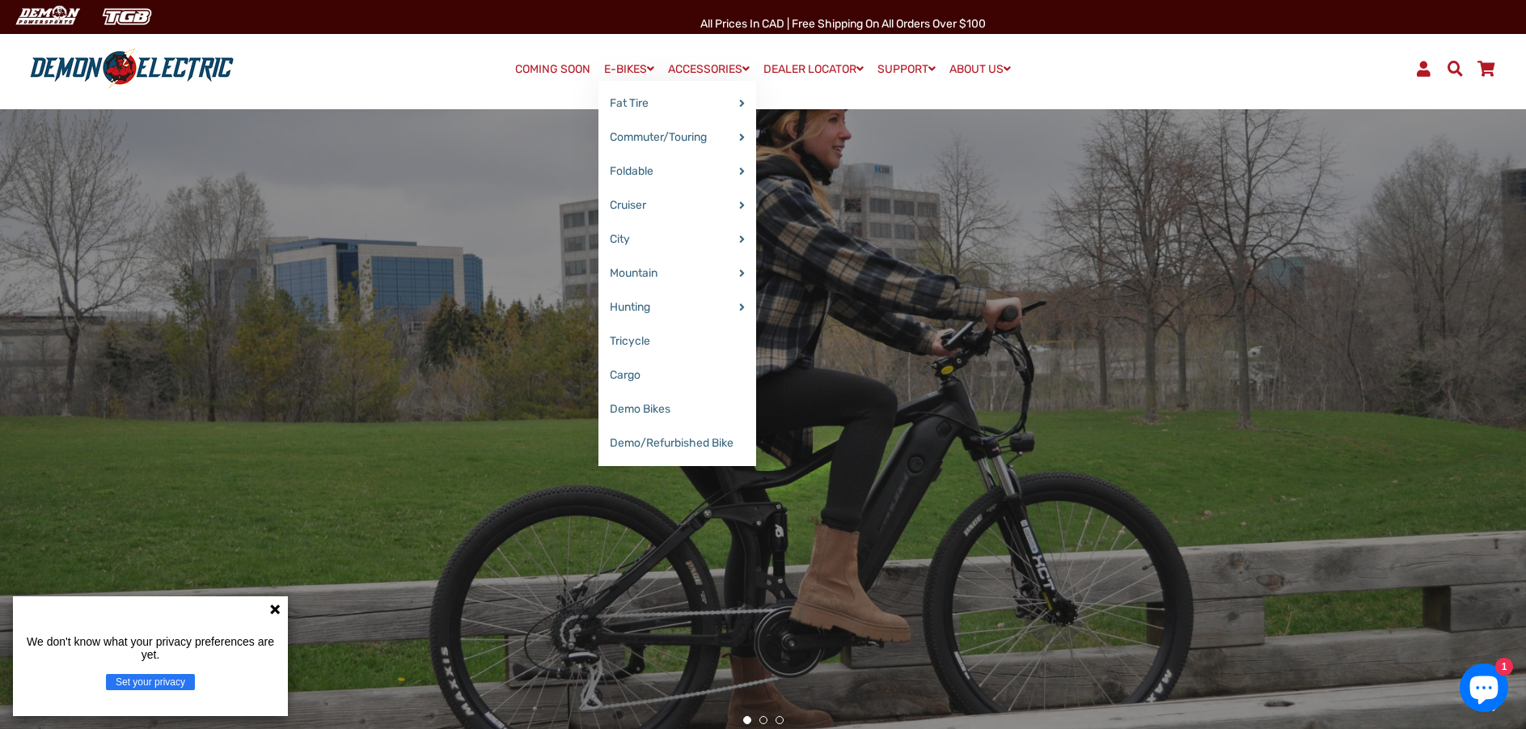
click at [622, 67] on link "E-BIKES" at bounding box center [628, 68] width 61 height 23
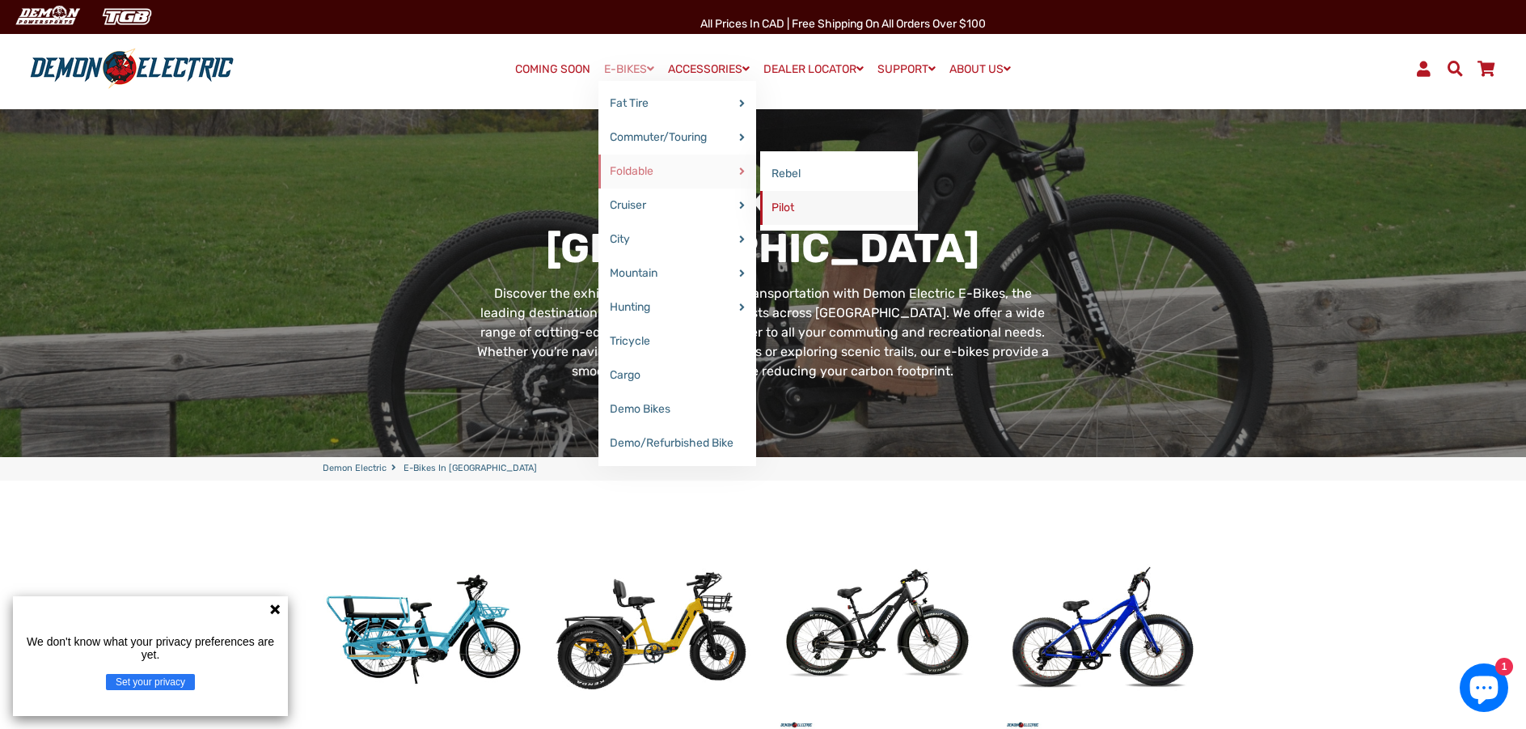
click at [783, 205] on link "Pilot" at bounding box center [839, 208] width 158 height 34
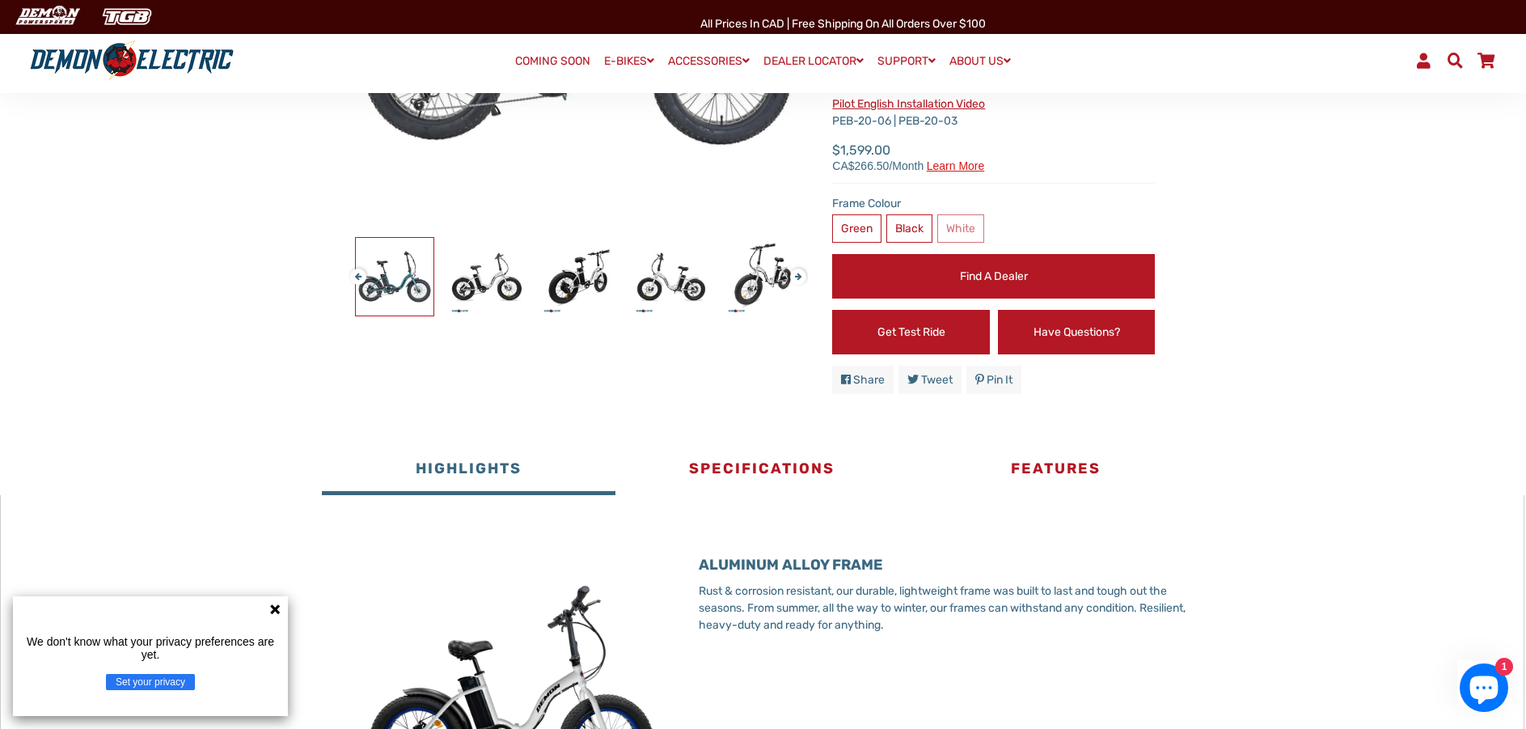
scroll to position [566, 0]
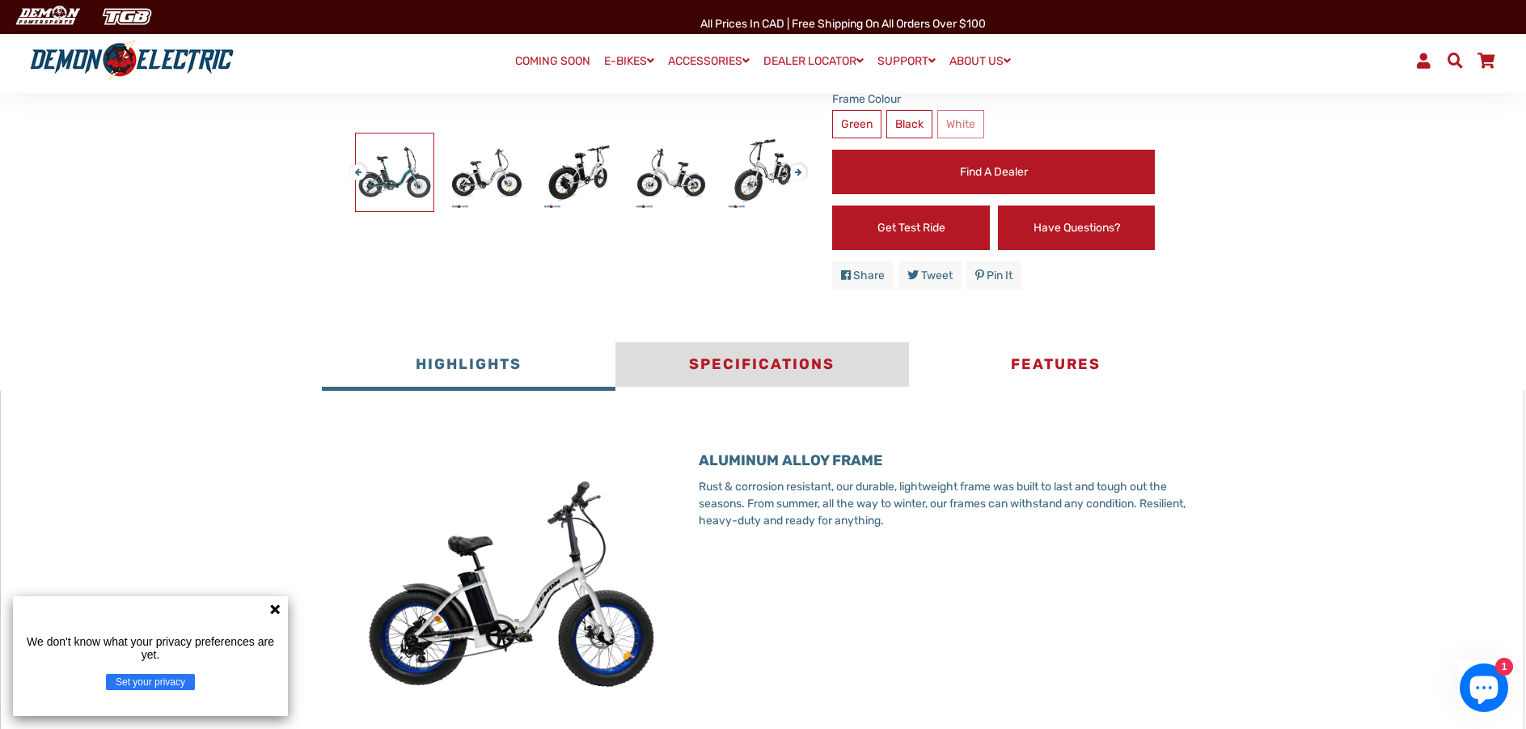
click at [753, 373] on button "Specifications" at bounding box center [762, 366] width 294 height 49
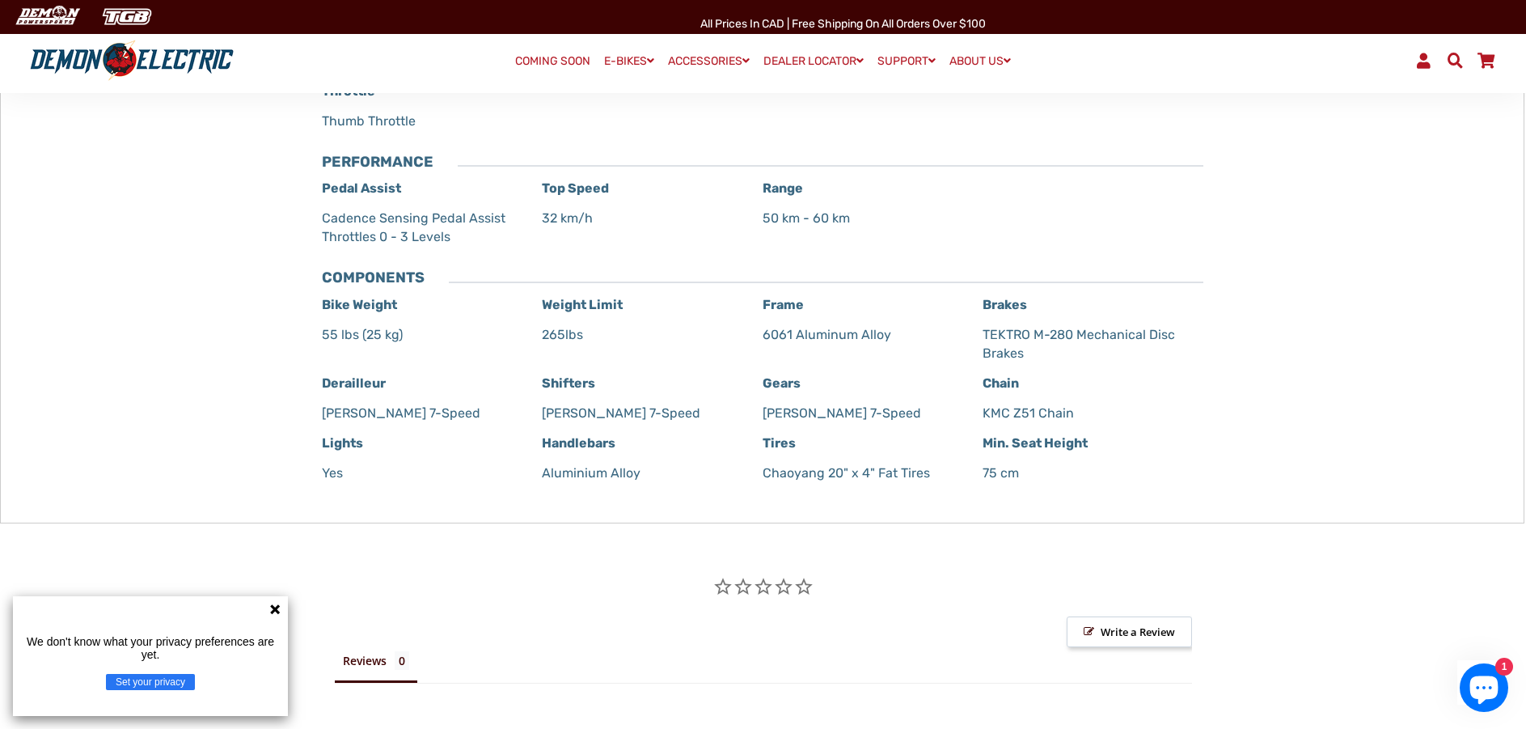
scroll to position [1132, 0]
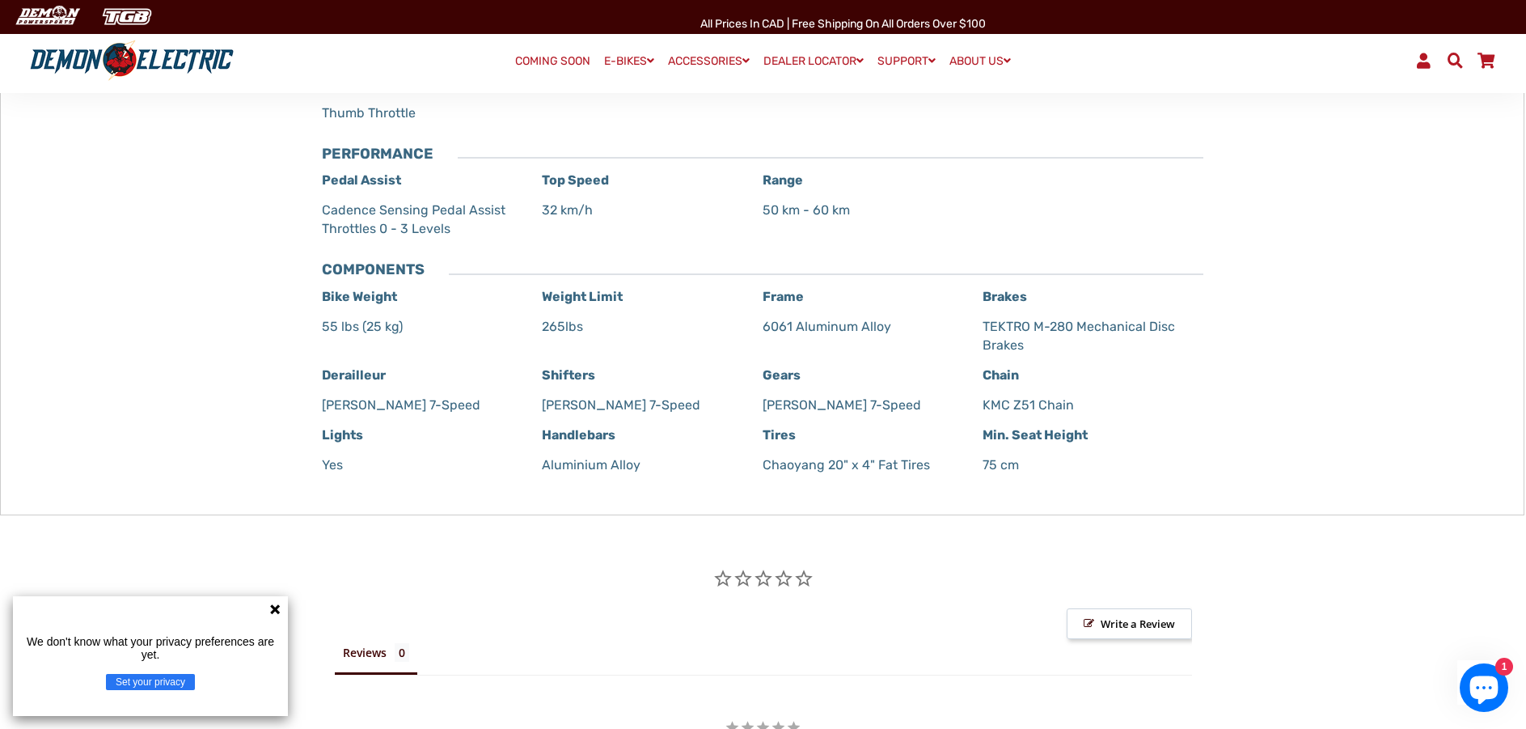
drag, startPoint x: 983, startPoint y: 342, endPoint x: 1180, endPoint y: 361, distance: 198.2
click at [1180, 354] on p "TEKTRO M-280 Mechanical Disc Brakes" at bounding box center [1083, 335] width 203 height 37
copy p "TEKTRO M-280 Mechanical Disc Brakes"
